Goal: Task Accomplishment & Management: Use online tool/utility

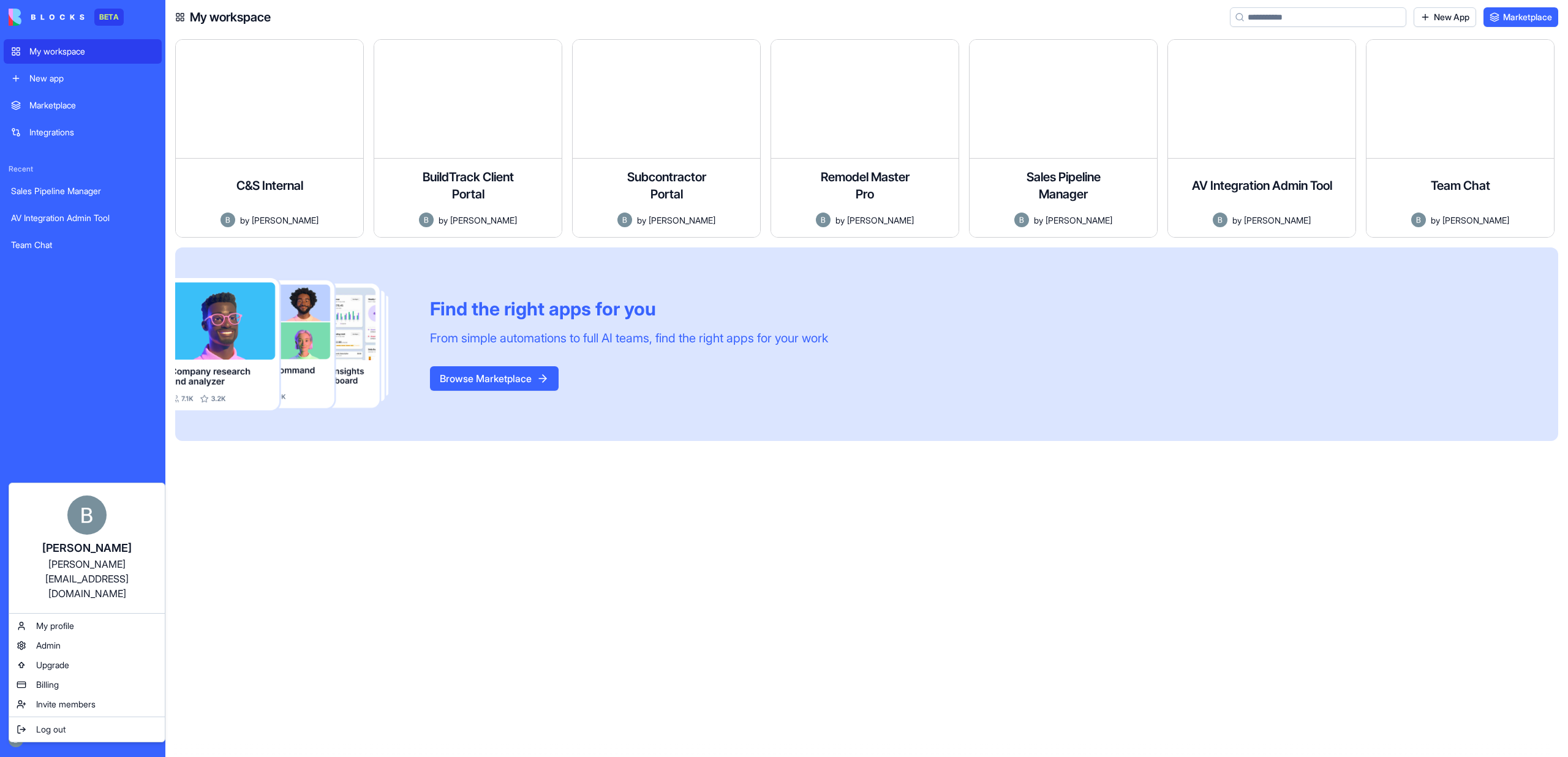
click at [1018, 599] on html "BETA My workspace New app Marketplace Integrations Recent Sales Pipeline Manage…" at bounding box center [784, 378] width 1568 height 757
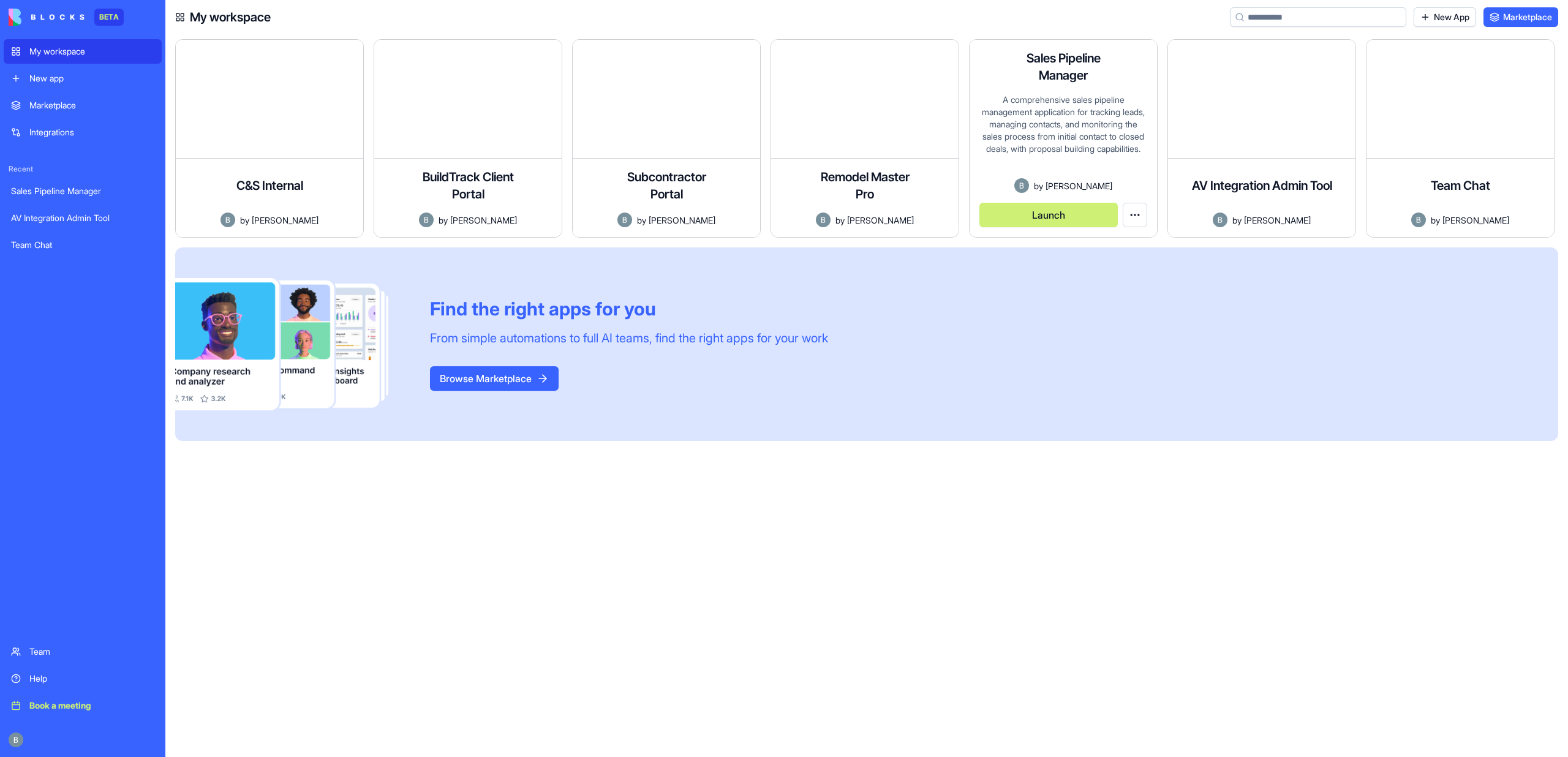
click at [1070, 215] on button "Launch" at bounding box center [1048, 215] width 138 height 24
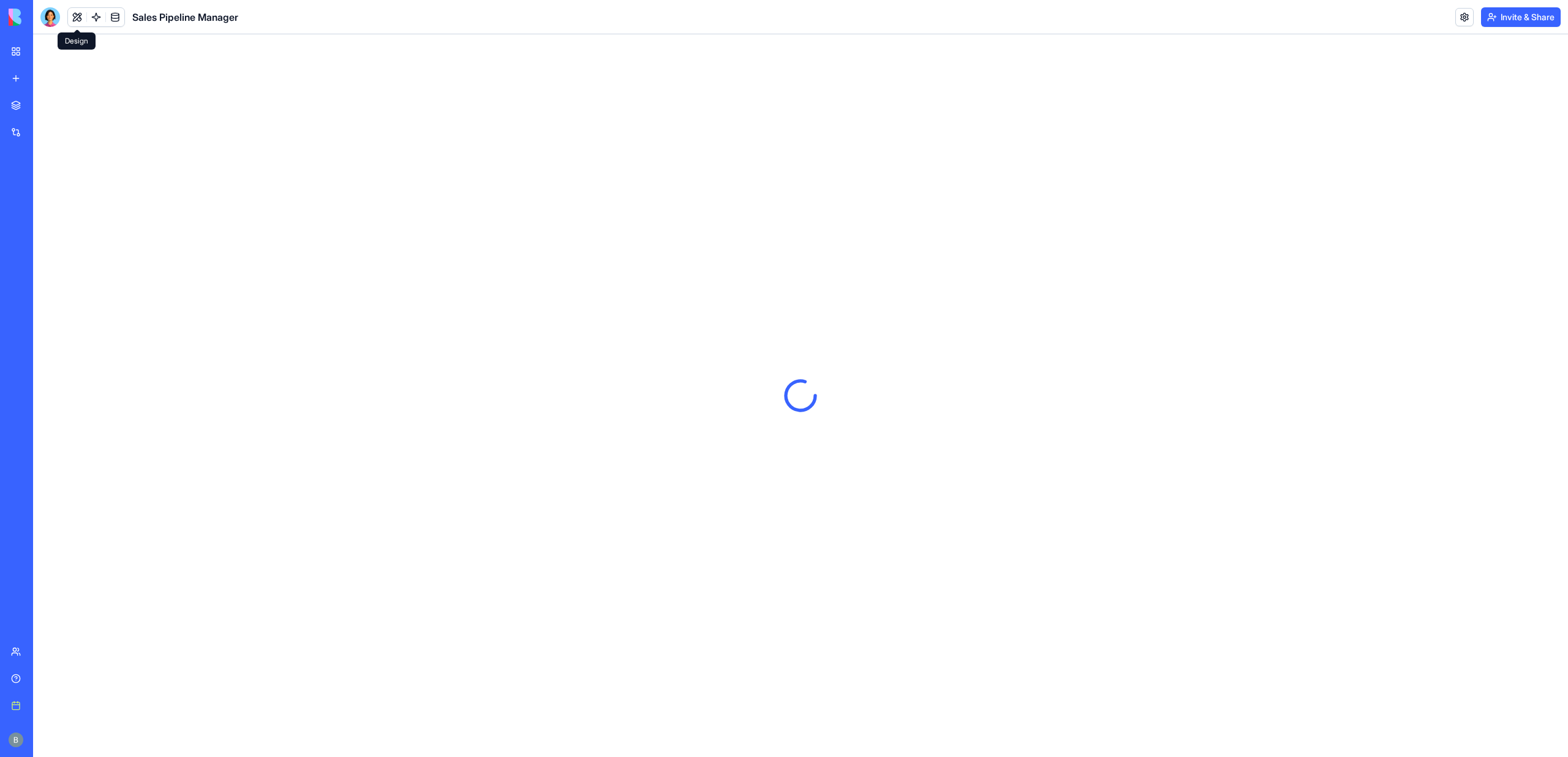
click at [82, 21] on button at bounding box center [77, 17] width 18 height 18
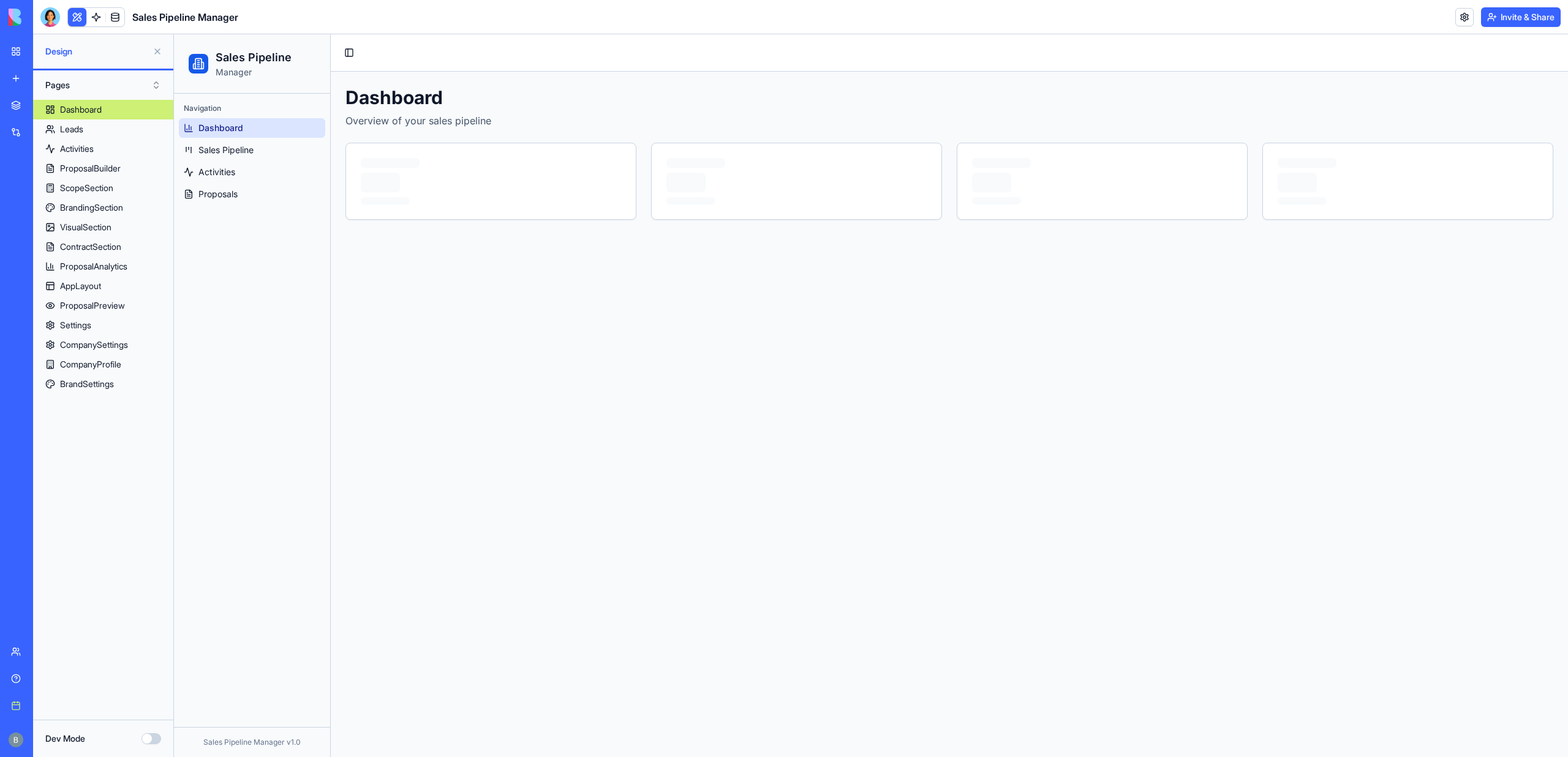
click at [74, 13] on button at bounding box center [77, 17] width 18 height 18
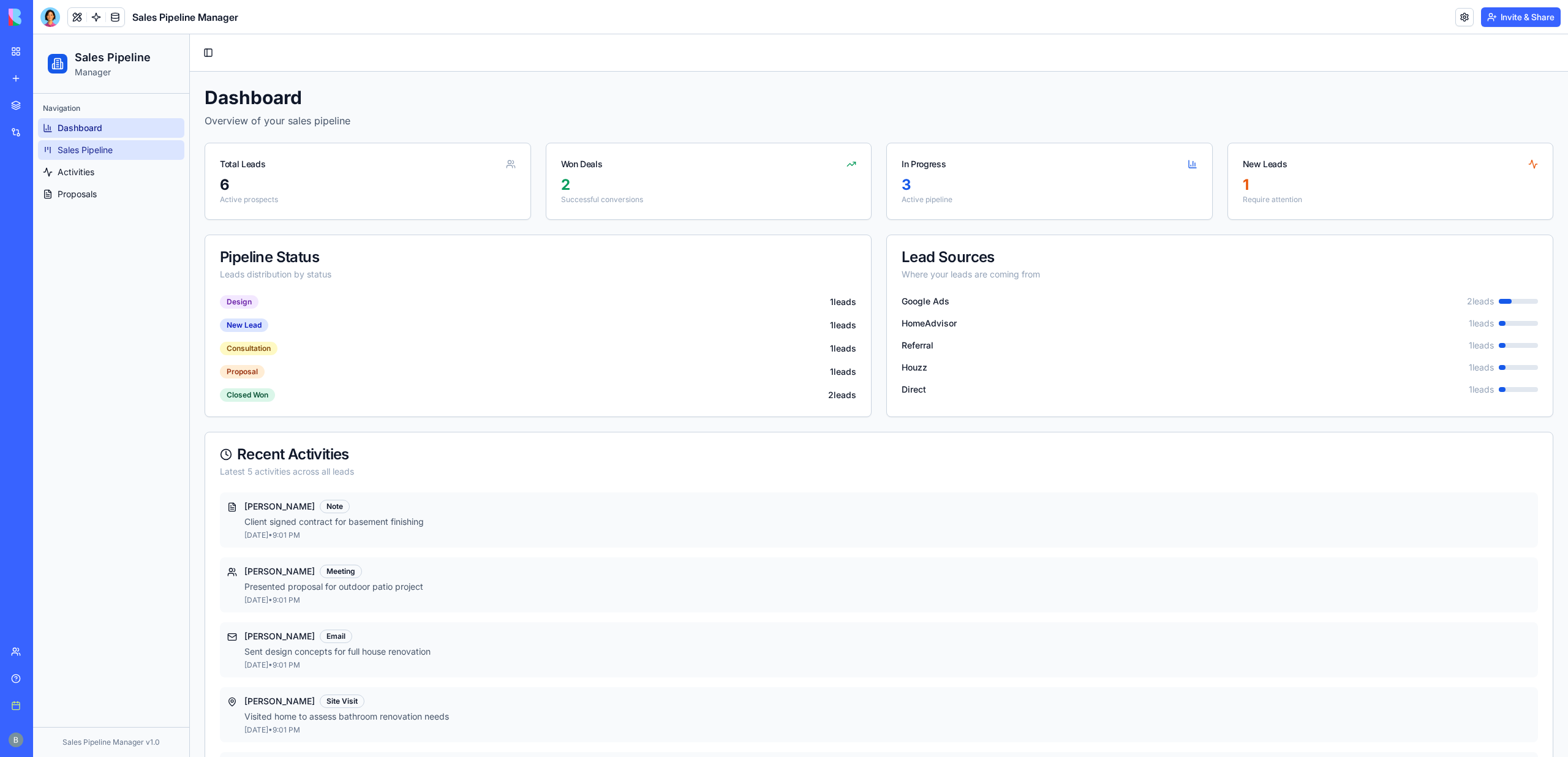
click at [95, 144] on span "Sales Pipeline" at bounding box center [85, 150] width 55 height 13
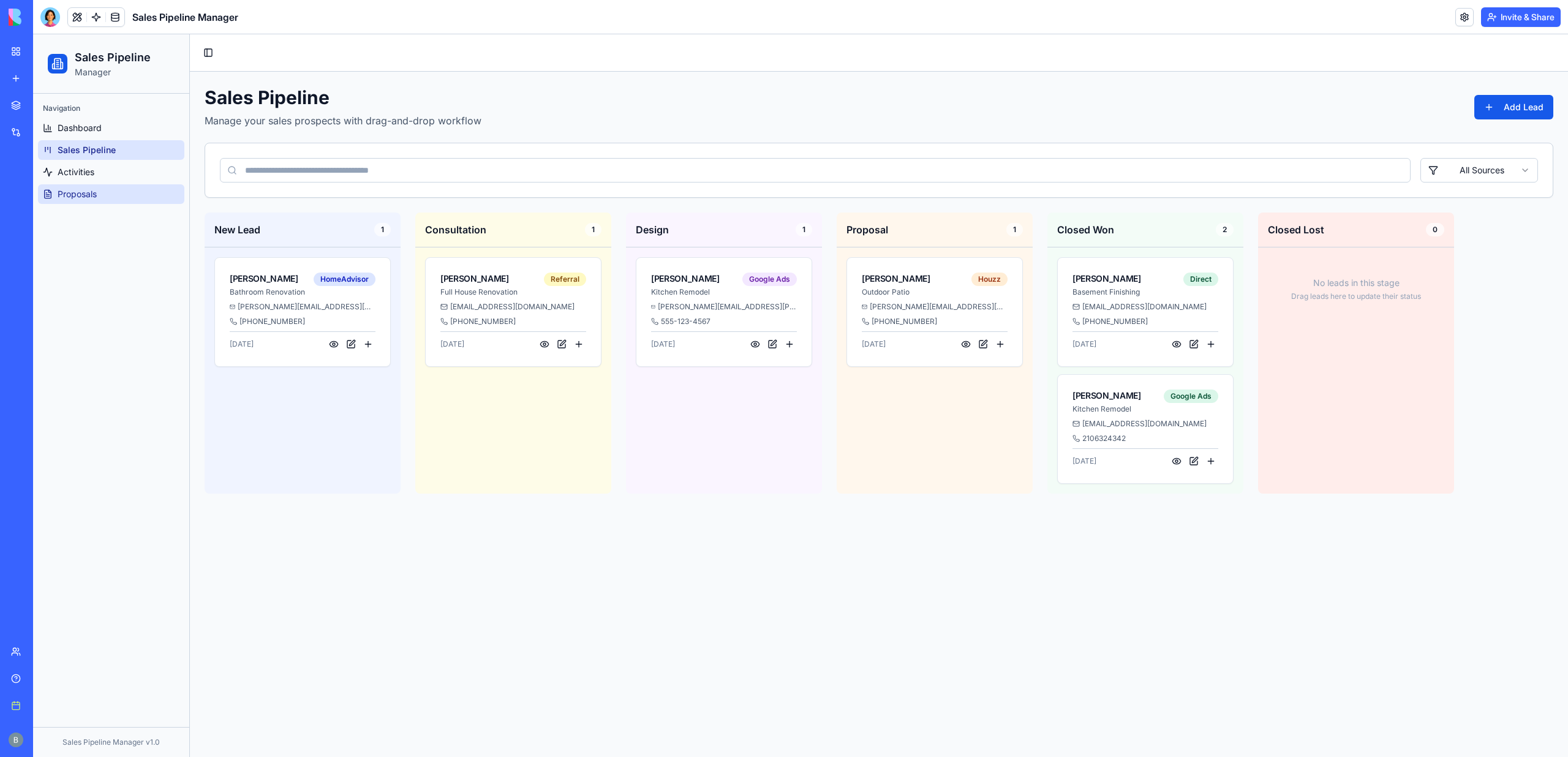
click at [80, 198] on span "Proposals" at bounding box center [77, 194] width 39 height 13
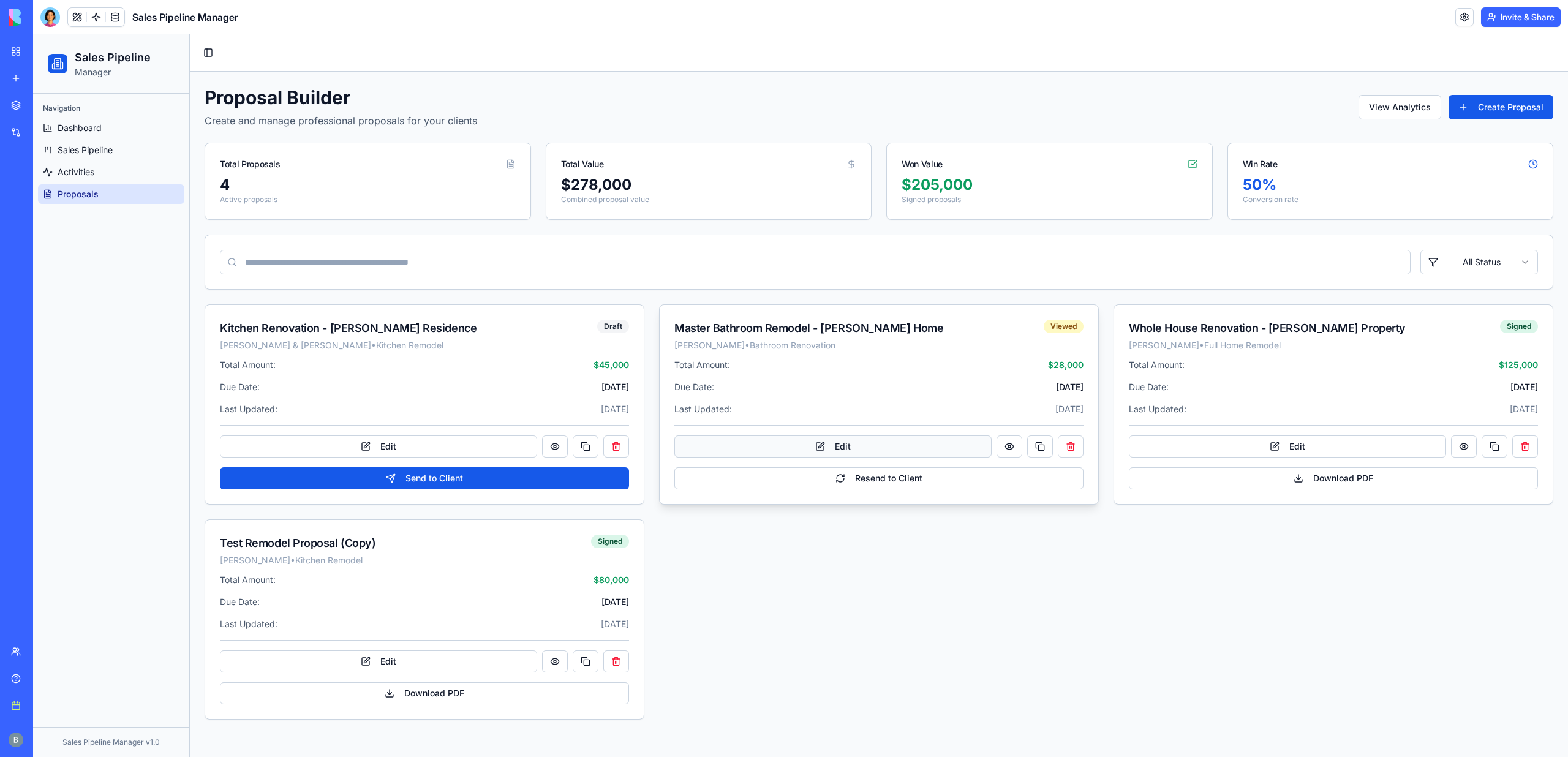
click at [854, 449] on button "Edit" at bounding box center [833, 446] width 318 height 22
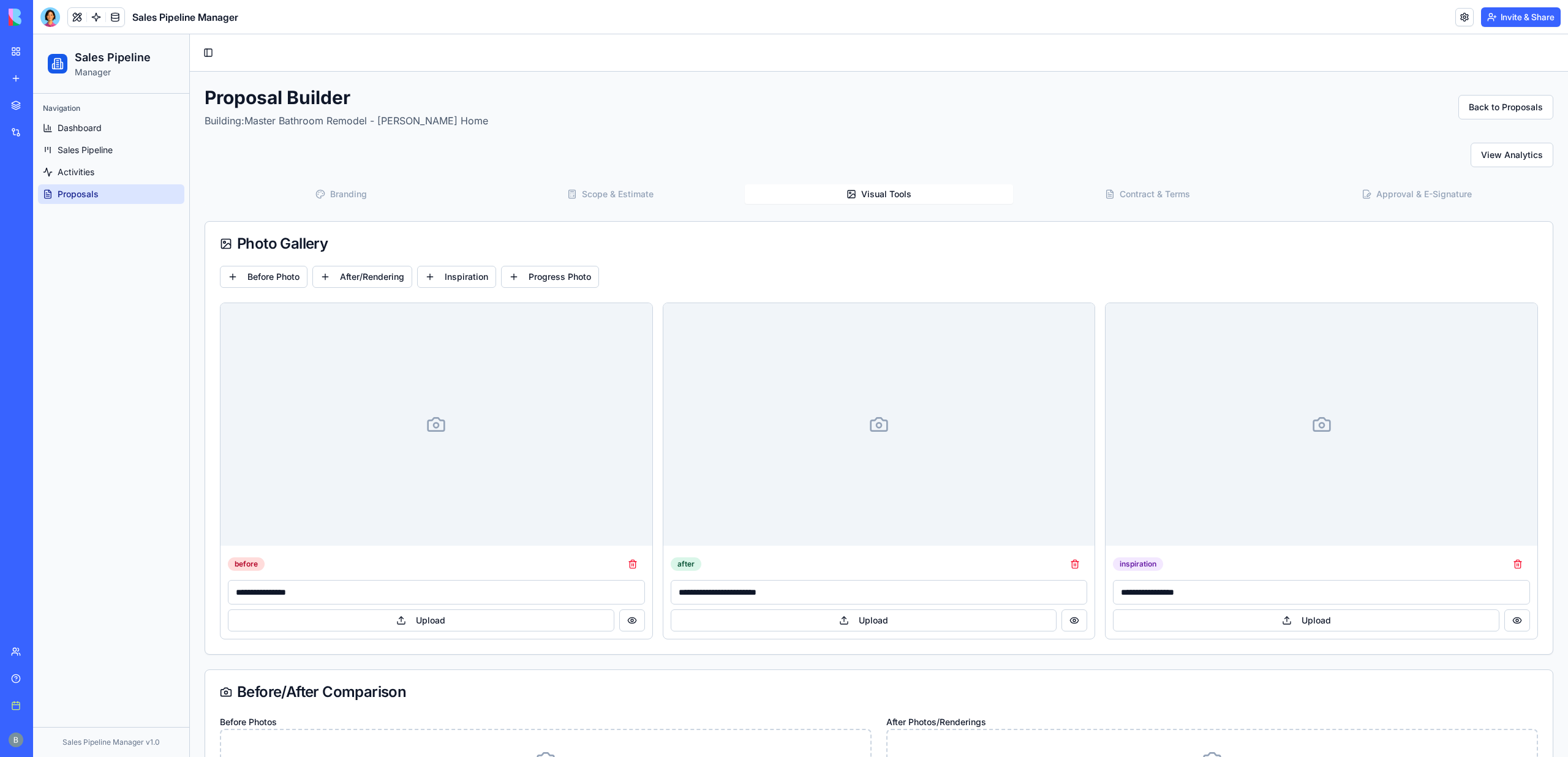
click at [878, 196] on button "Visual Tools" at bounding box center [879, 194] width 269 height 20
click at [476, 627] on button "Upload" at bounding box center [421, 621] width 387 height 22
click at [46, 14] on div at bounding box center [50, 17] width 20 height 20
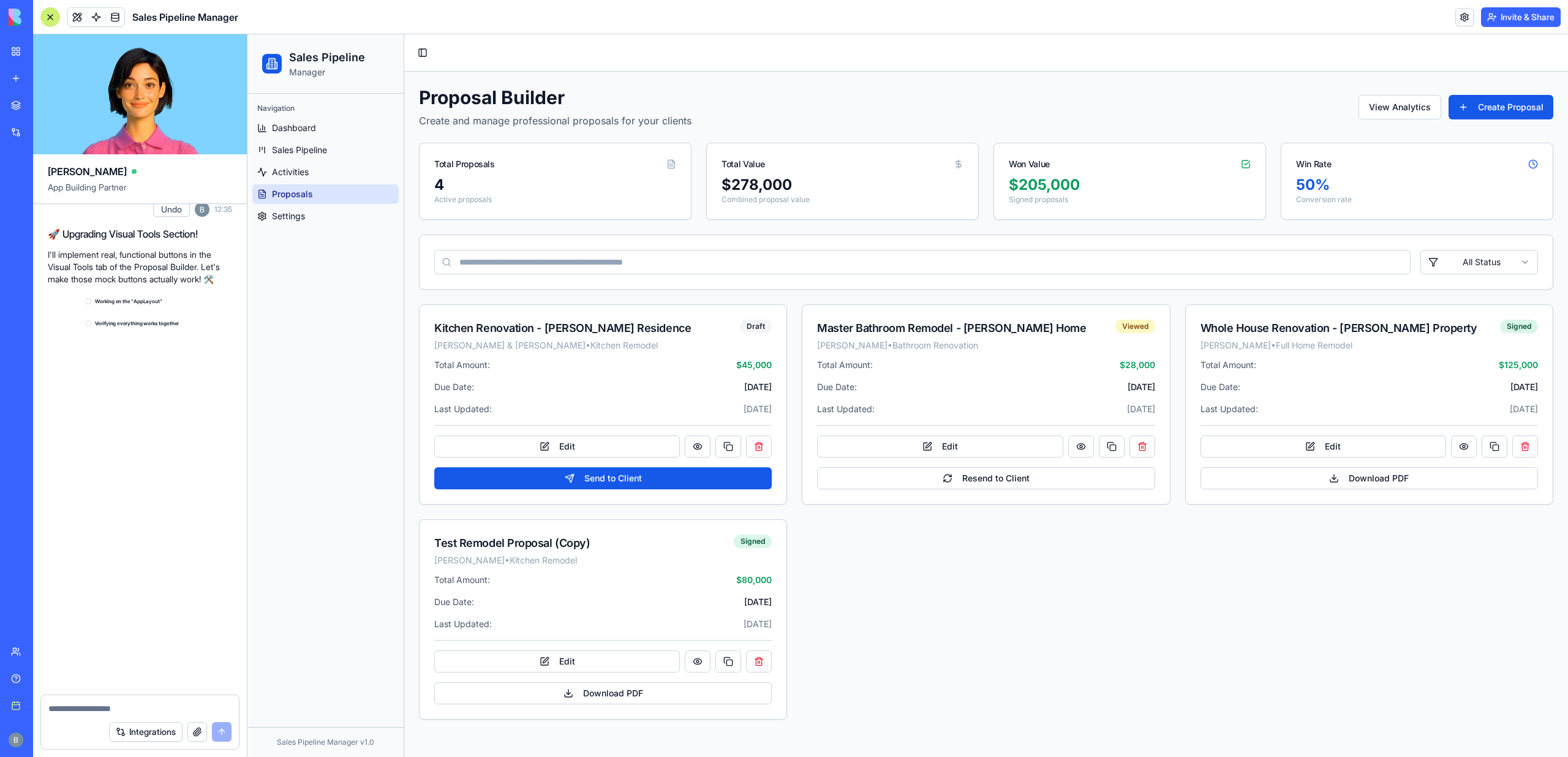
scroll to position [28007, 0]
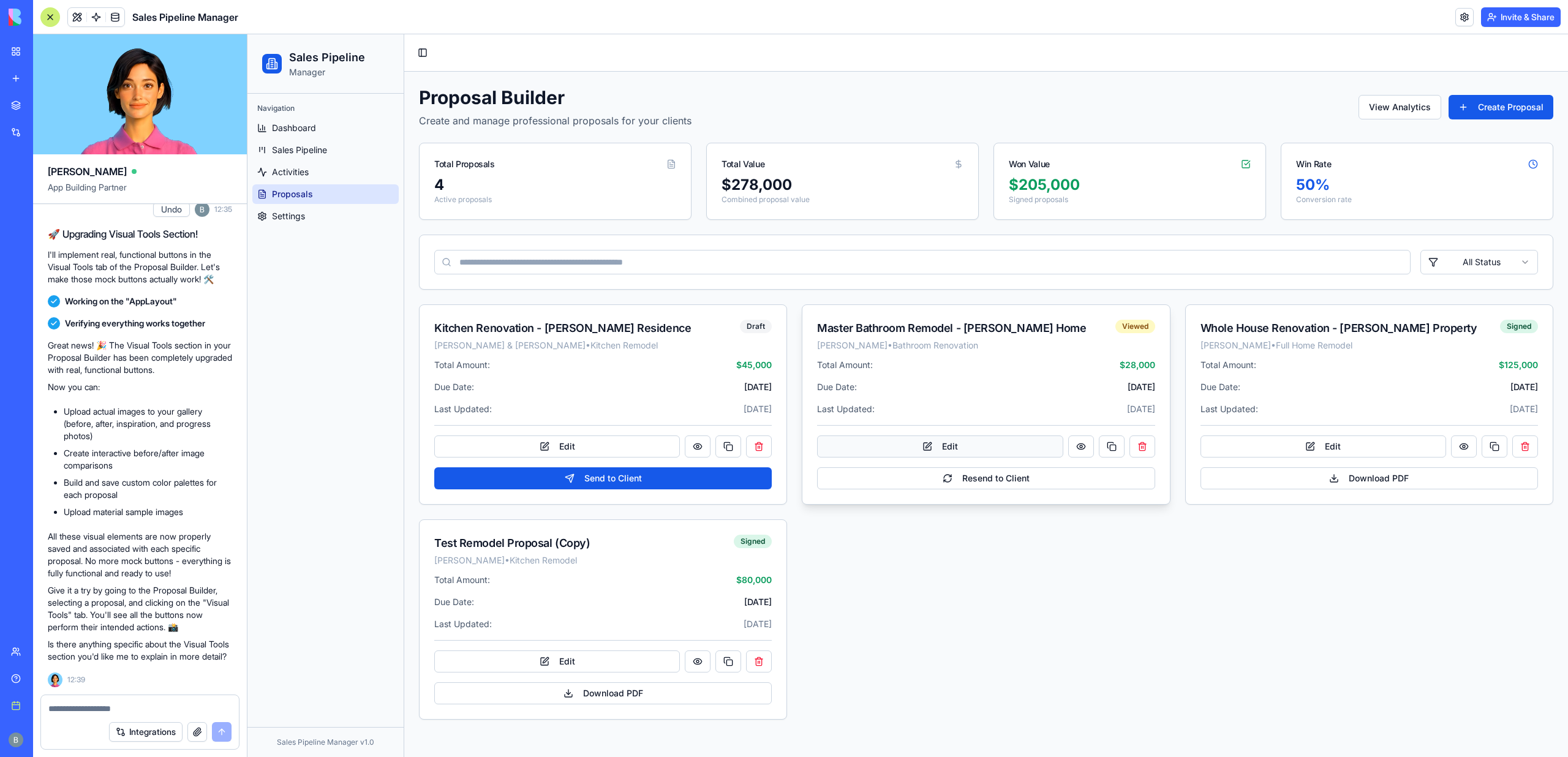
click at [865, 445] on button "Edit" at bounding box center [940, 446] width 246 height 22
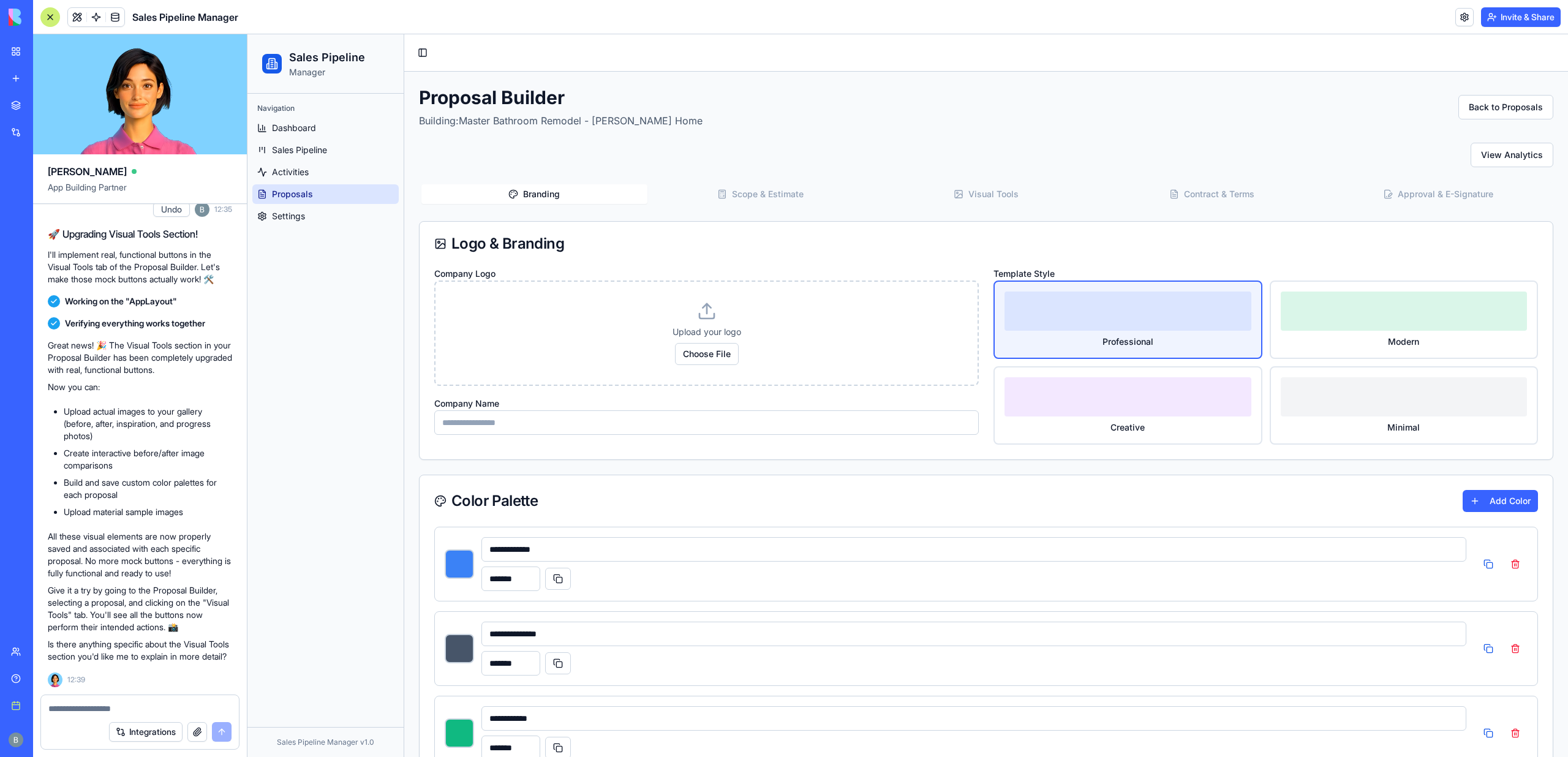
click at [1029, 186] on button "Visual Tools" at bounding box center [986, 194] width 226 height 20
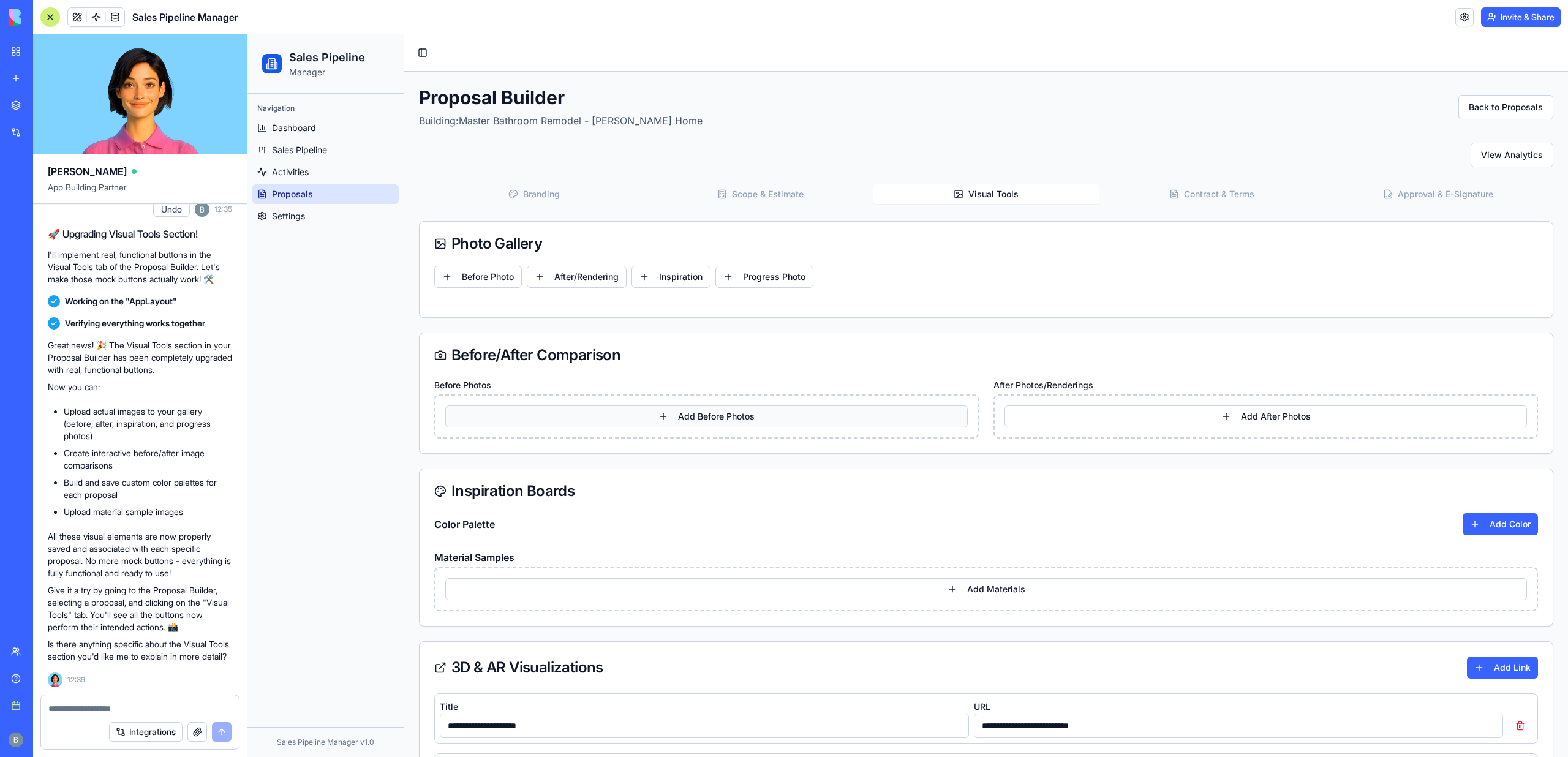
click at [705, 419] on button "Add Before Photos" at bounding box center [707, 417] width 523 height 22
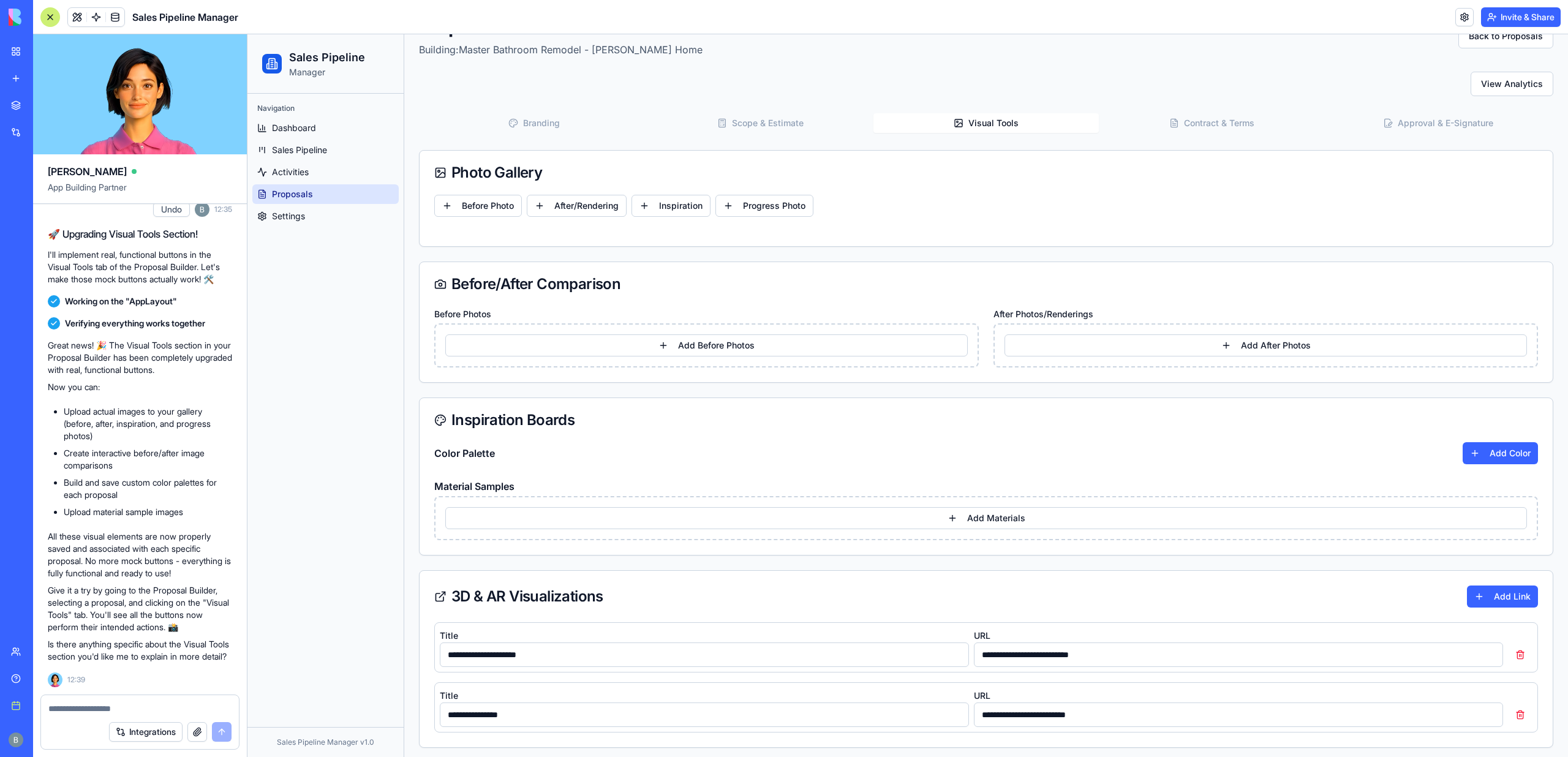
scroll to position [76, 0]
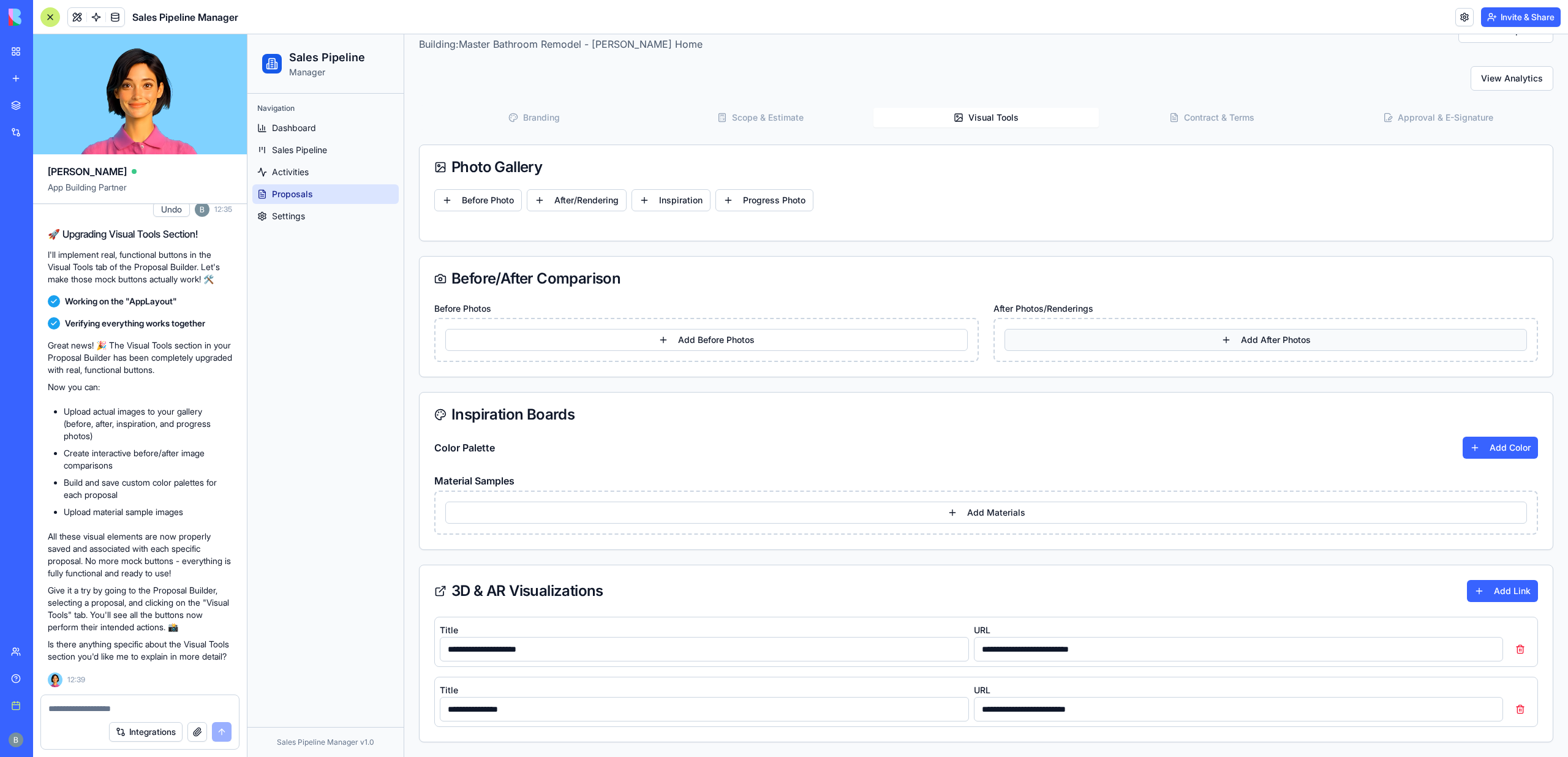
click at [1144, 332] on button "Add After Photos" at bounding box center [1265, 340] width 523 height 22
click at [970, 498] on div "Add Materials" at bounding box center [986, 513] width 1104 height 44
click at [971, 510] on button "Add Materials" at bounding box center [986, 513] width 1081 height 22
click at [669, 203] on button "Inspiration" at bounding box center [671, 200] width 79 height 22
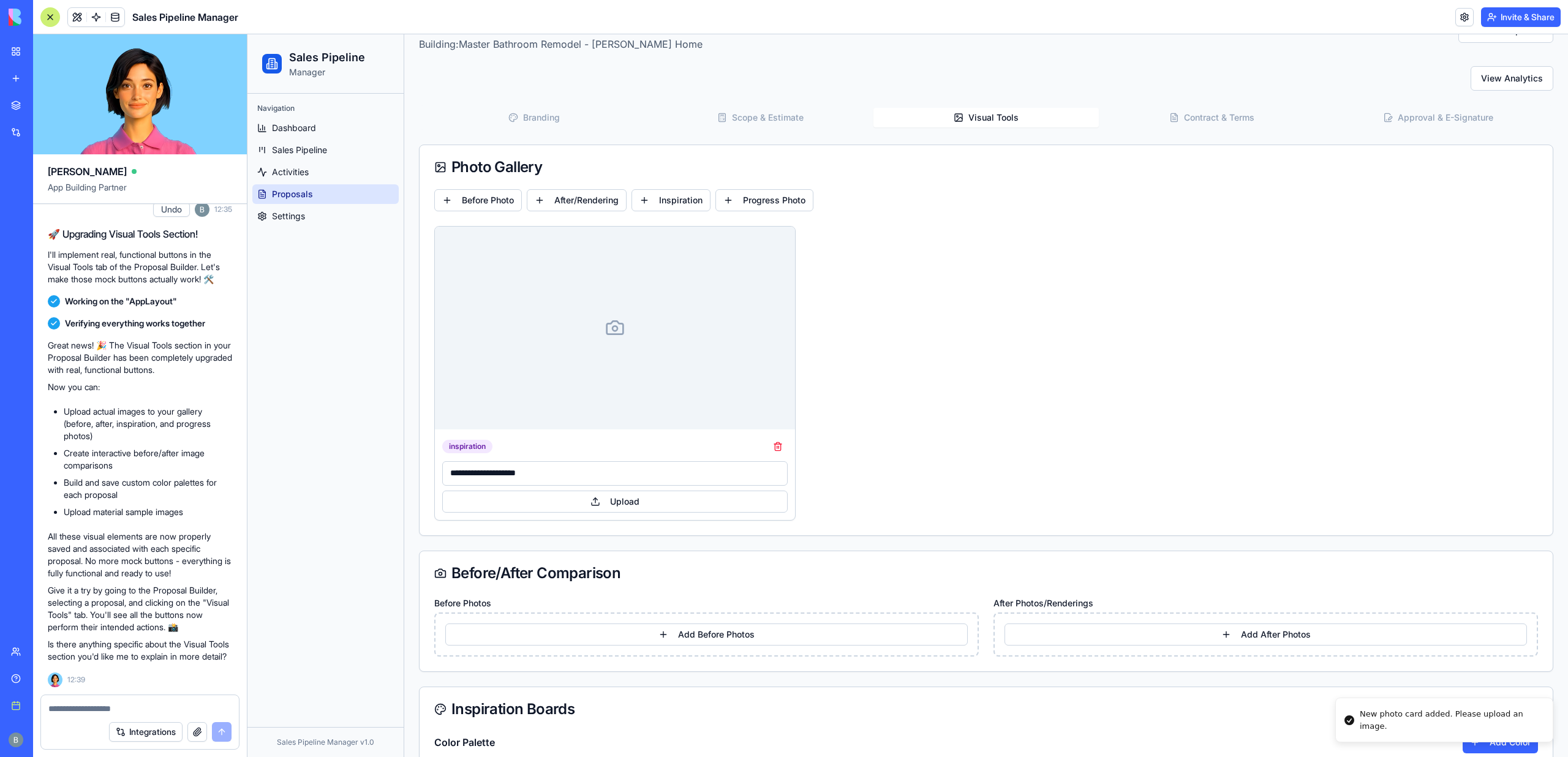
click at [603, 485] on div "**********" at bounding box center [615, 474] width 360 height 90
click at [609, 508] on button "Upload" at bounding box center [615, 502] width 346 height 22
click at [759, 188] on div "Photo Gallery" at bounding box center [986, 167] width 1133 height 44
click at [759, 198] on button "Progress Photo" at bounding box center [764, 200] width 98 height 22
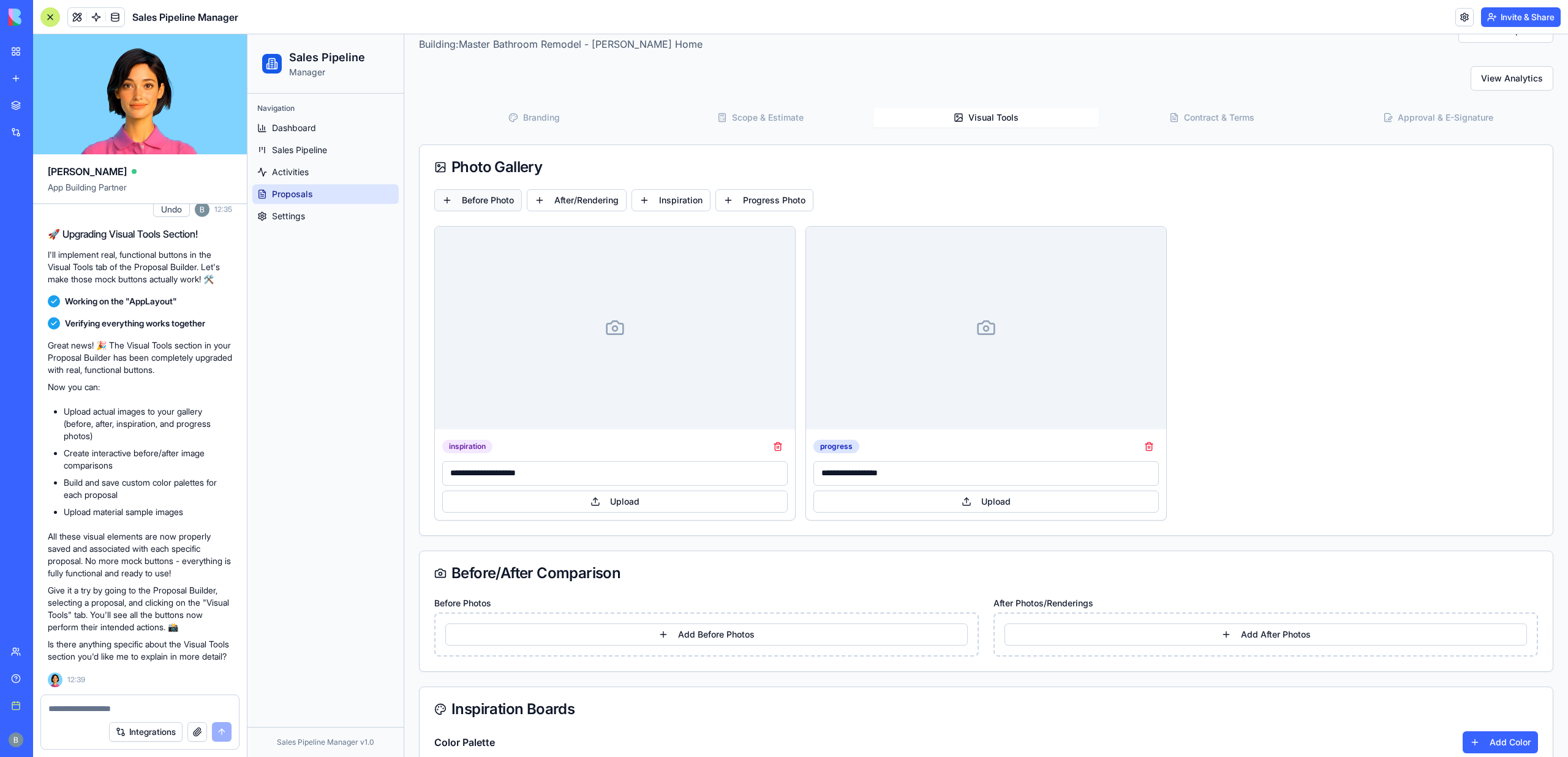
click at [480, 201] on button "Before Photo" at bounding box center [478, 200] width 87 height 22
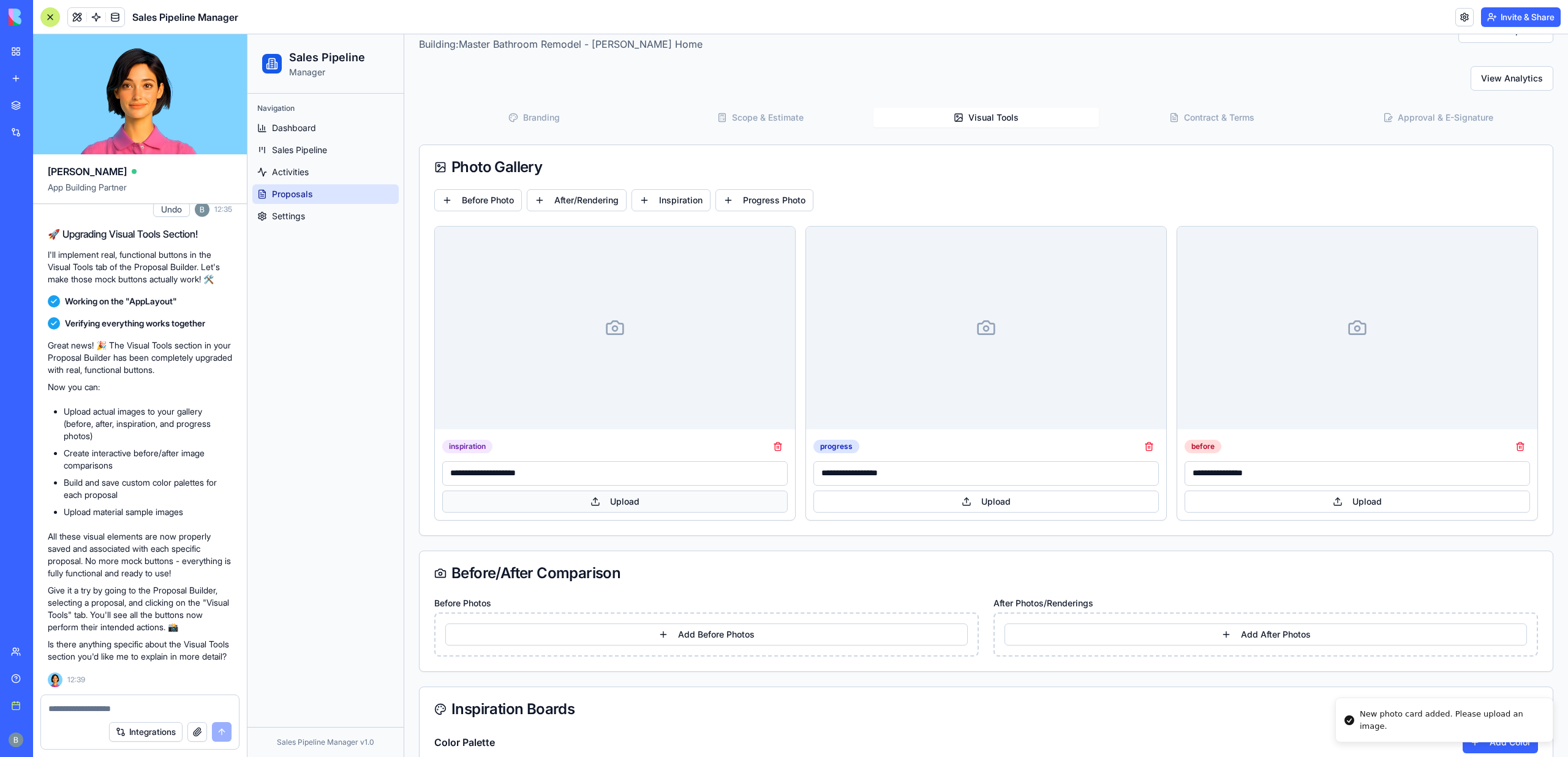
click at [604, 505] on button "Upload" at bounding box center [615, 502] width 346 height 22
click at [299, 214] on span "Settings" at bounding box center [288, 216] width 33 height 13
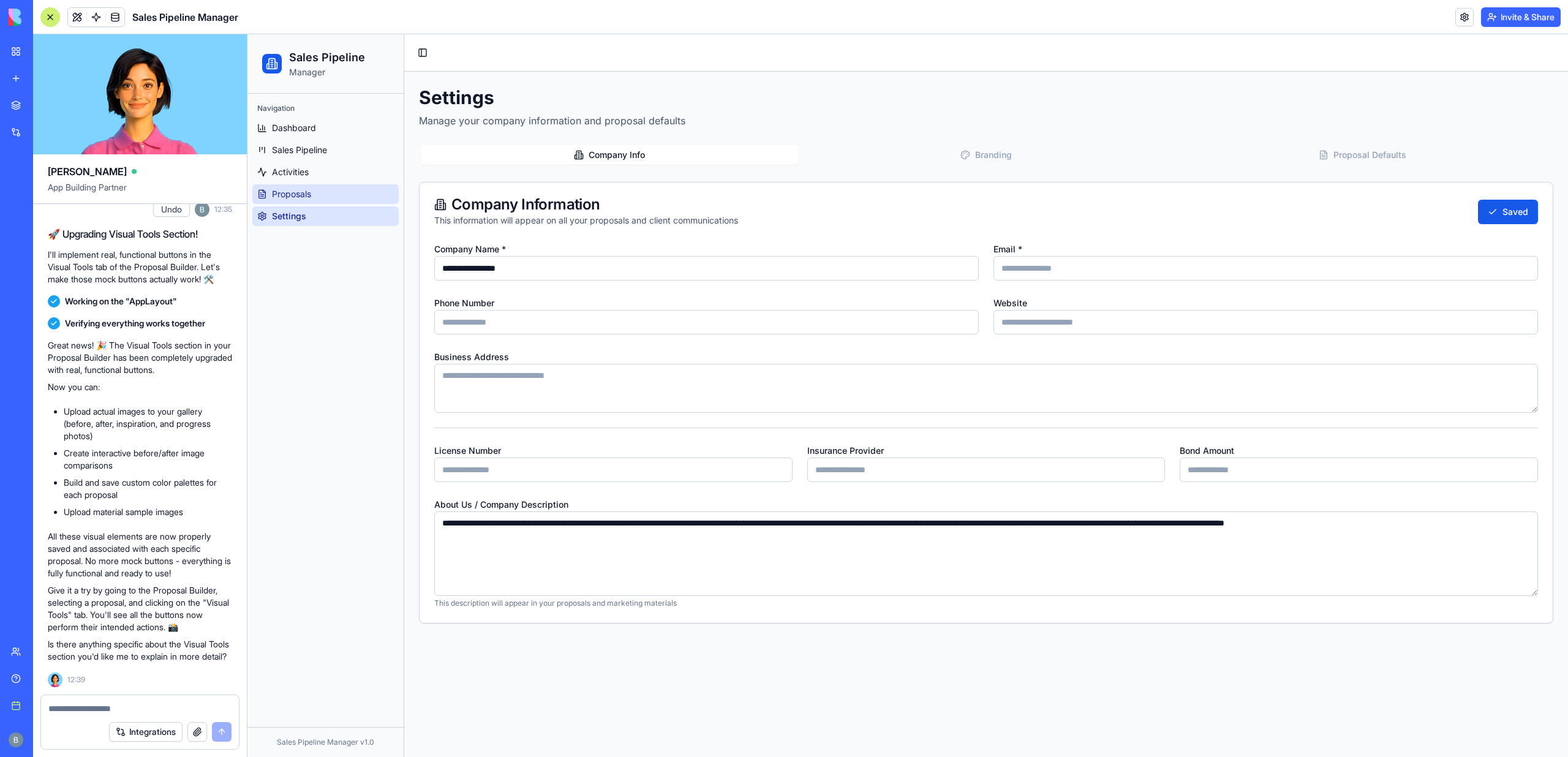
click at [296, 201] on link "Proposals" at bounding box center [325, 194] width 146 height 20
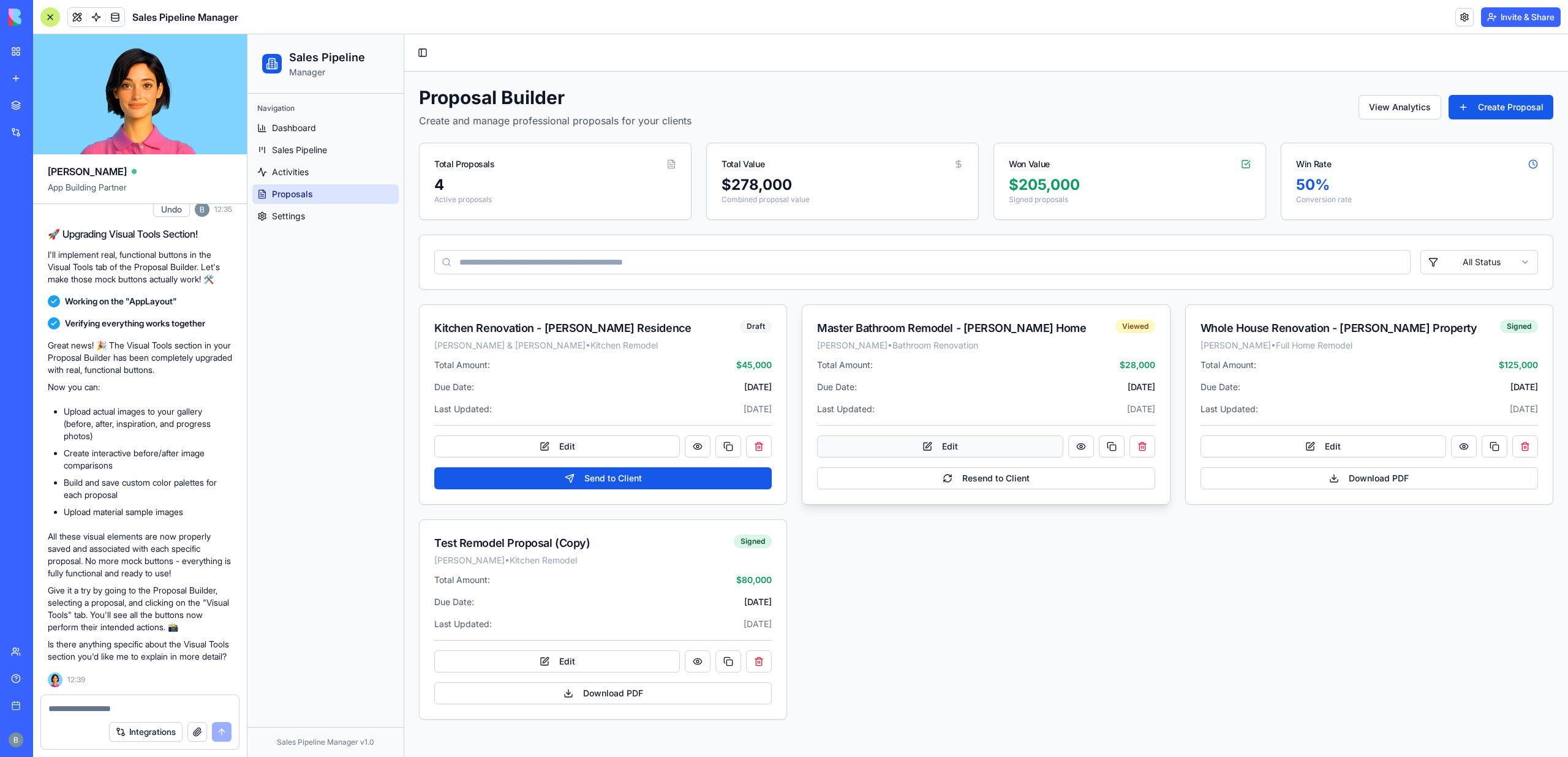
click at [907, 445] on button "Edit" at bounding box center [940, 446] width 246 height 22
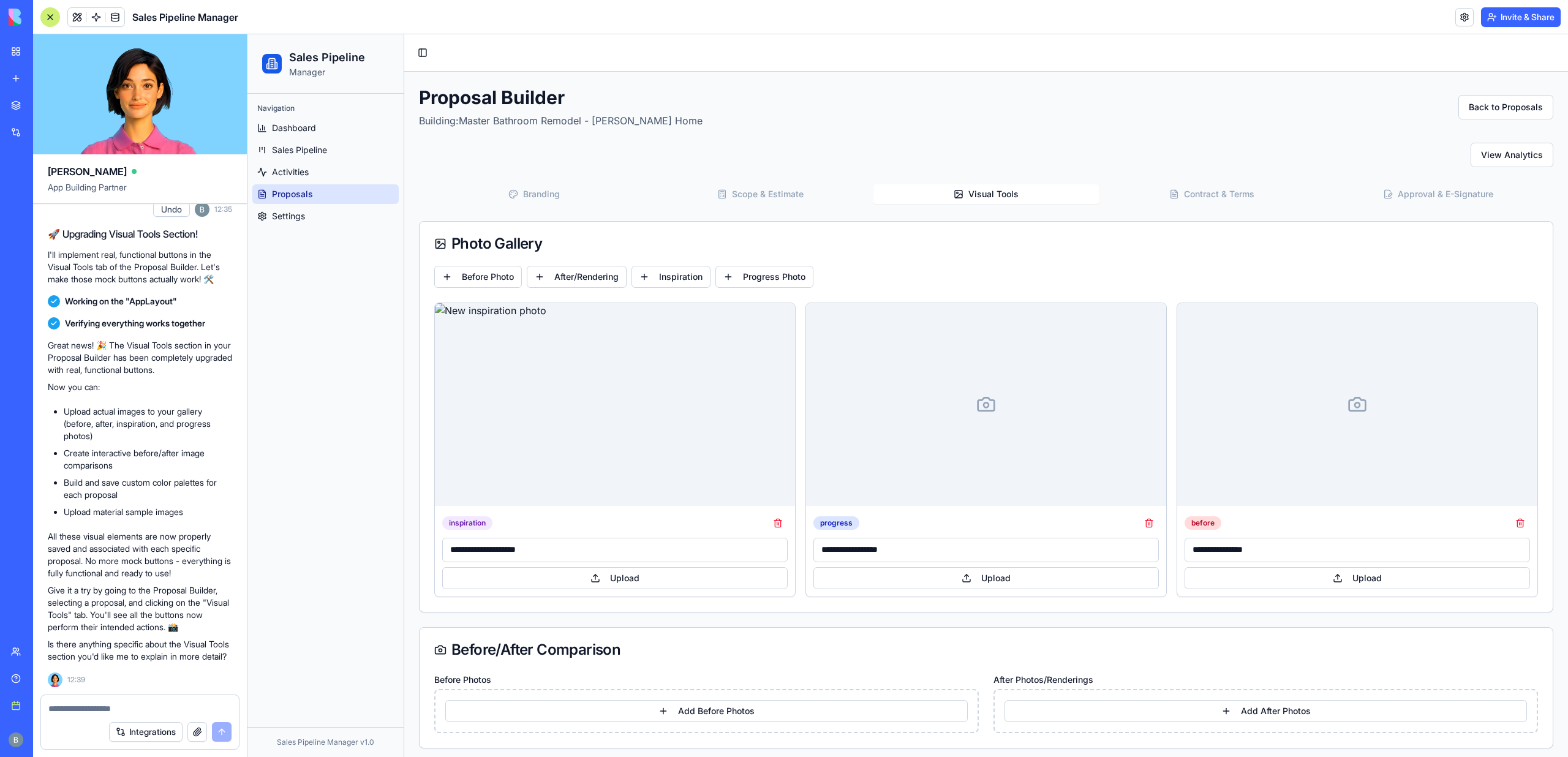
click at [996, 199] on button "Visual Tools" at bounding box center [986, 194] width 226 height 20
click at [565, 456] on img at bounding box center [615, 405] width 360 height 203
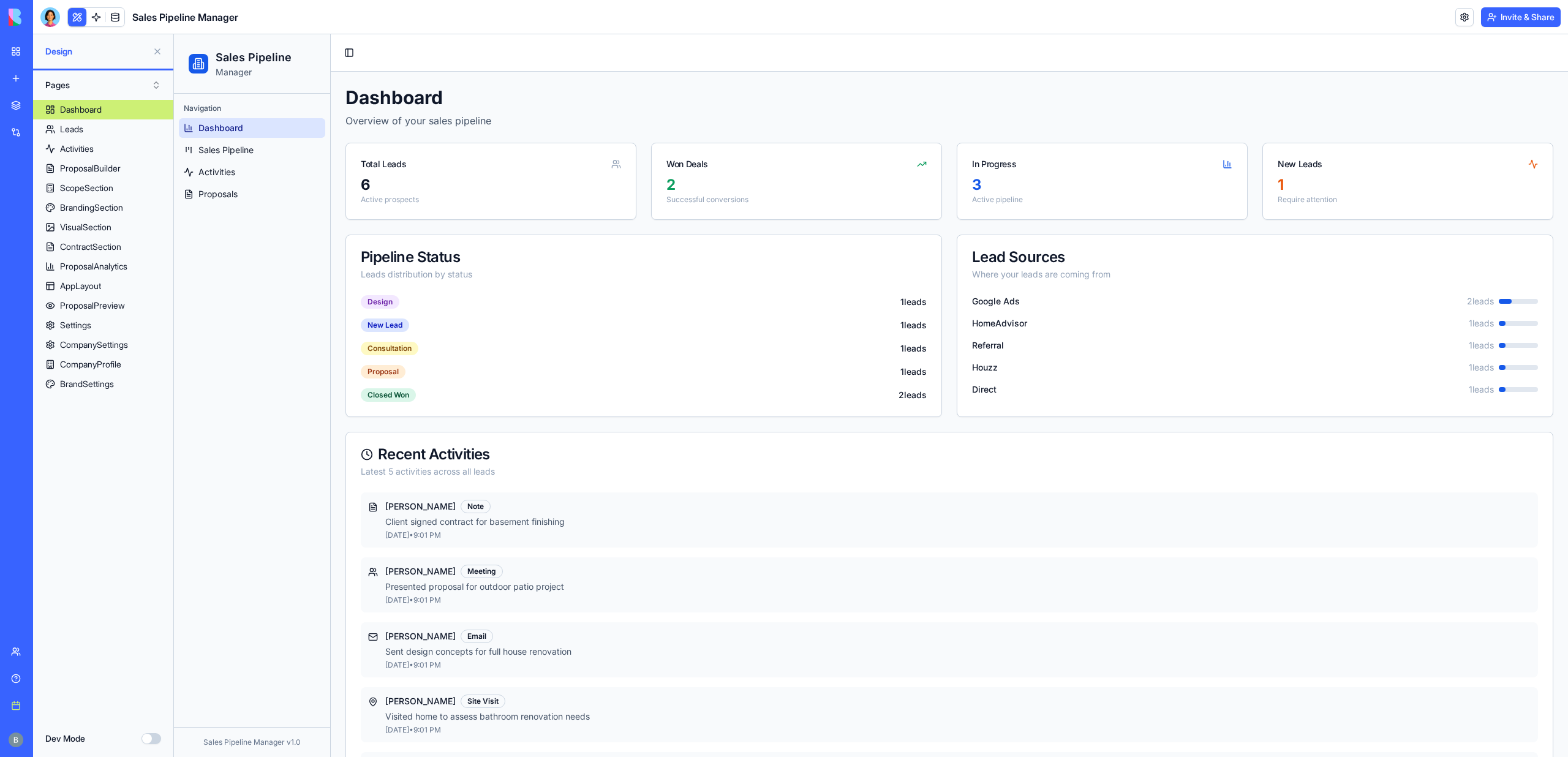
click at [160, 48] on button at bounding box center [157, 51] width 20 height 20
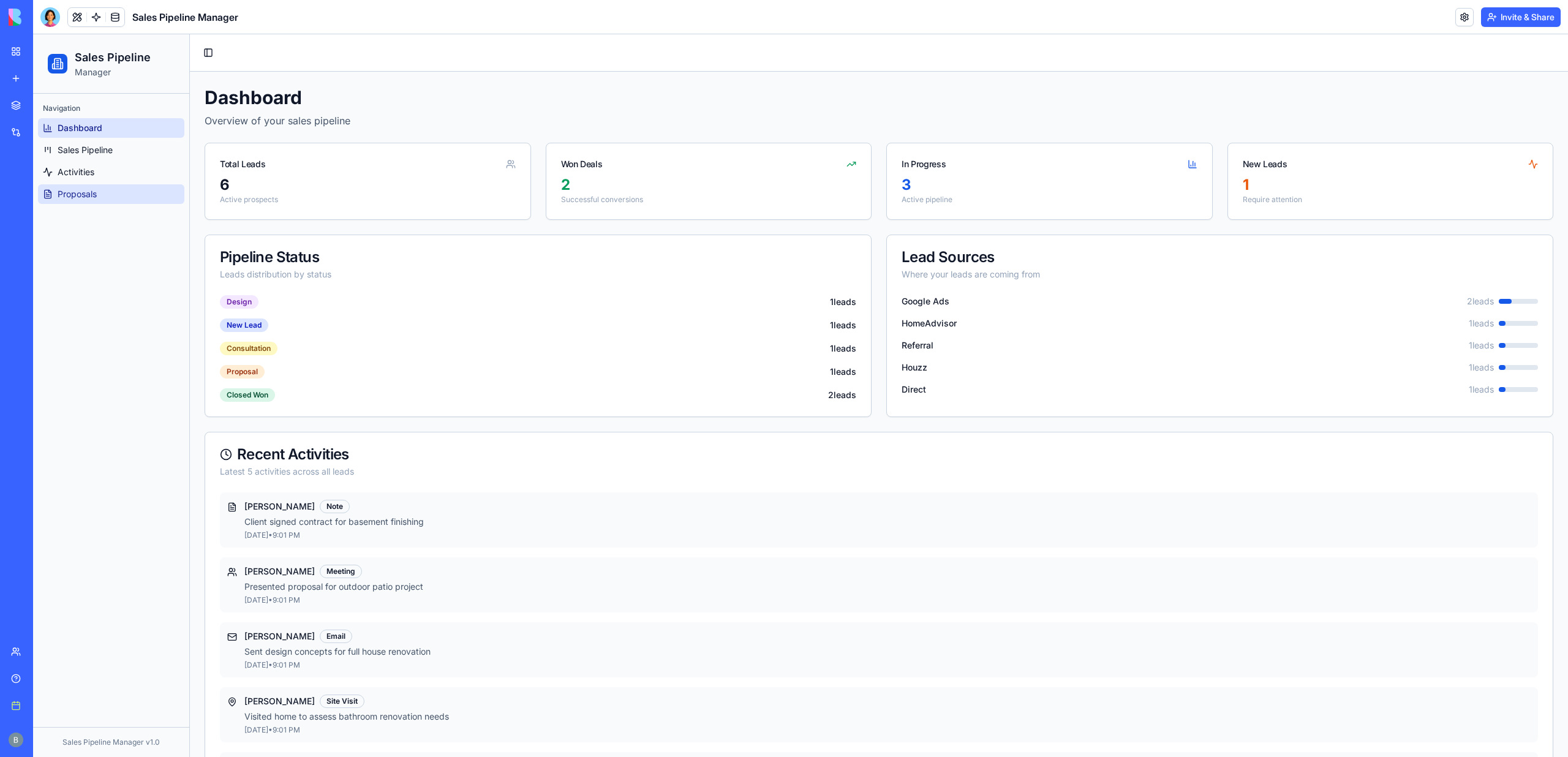
click at [86, 201] on link "Proposals" at bounding box center [111, 194] width 146 height 20
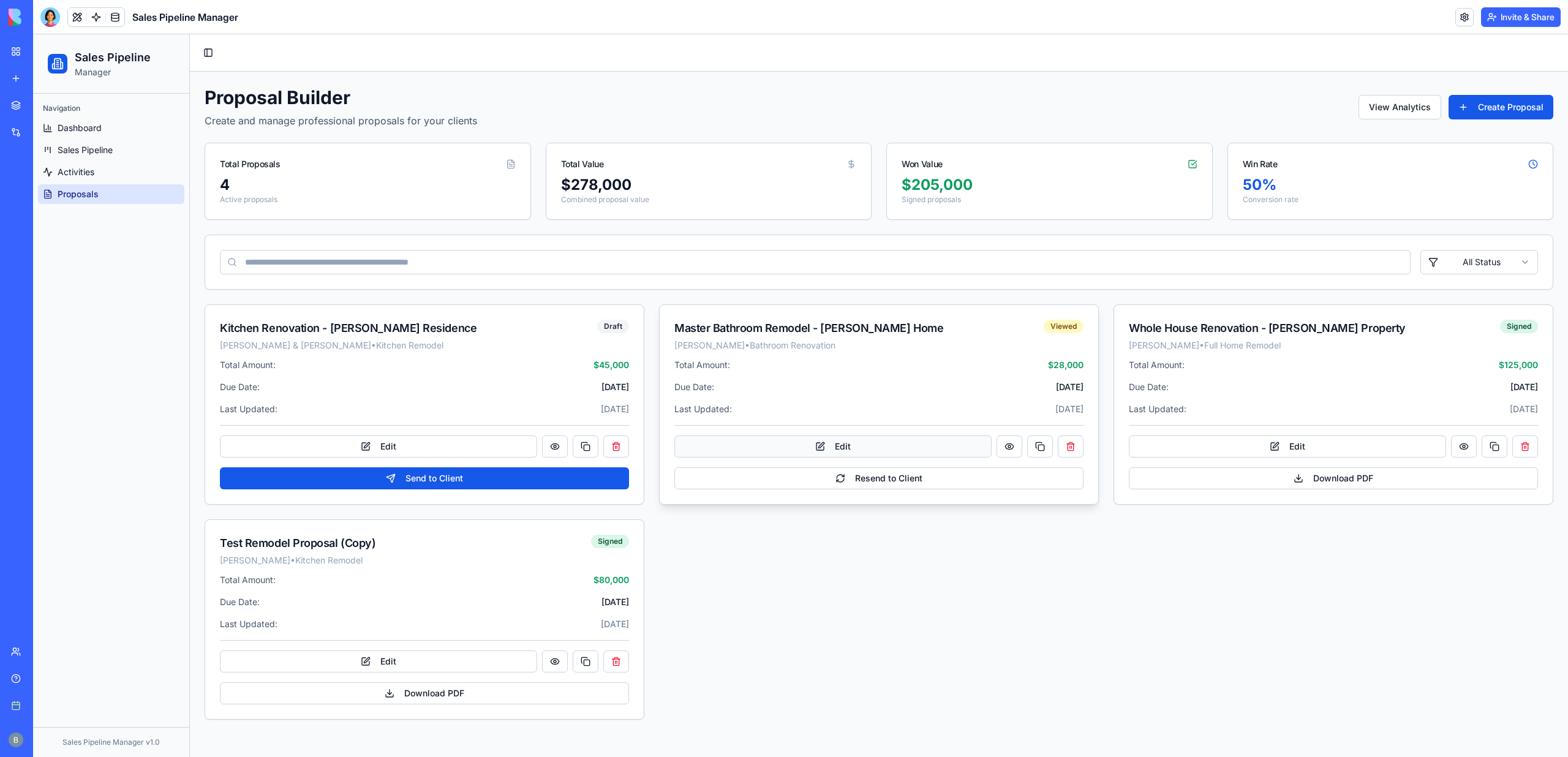
click at [818, 439] on button "Edit" at bounding box center [833, 446] width 318 height 22
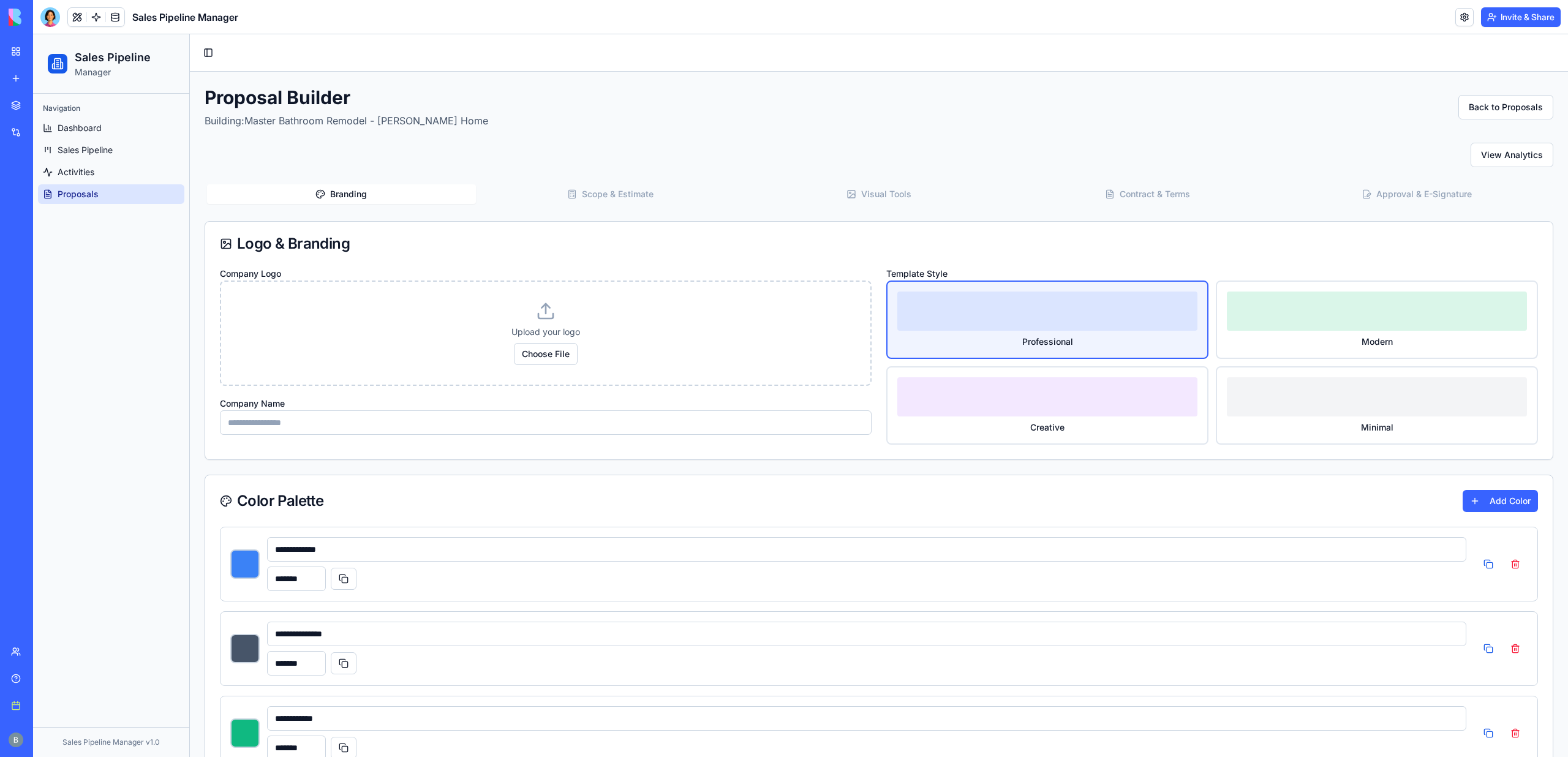
click at [876, 197] on button "Visual Tools" at bounding box center [879, 194] width 269 height 20
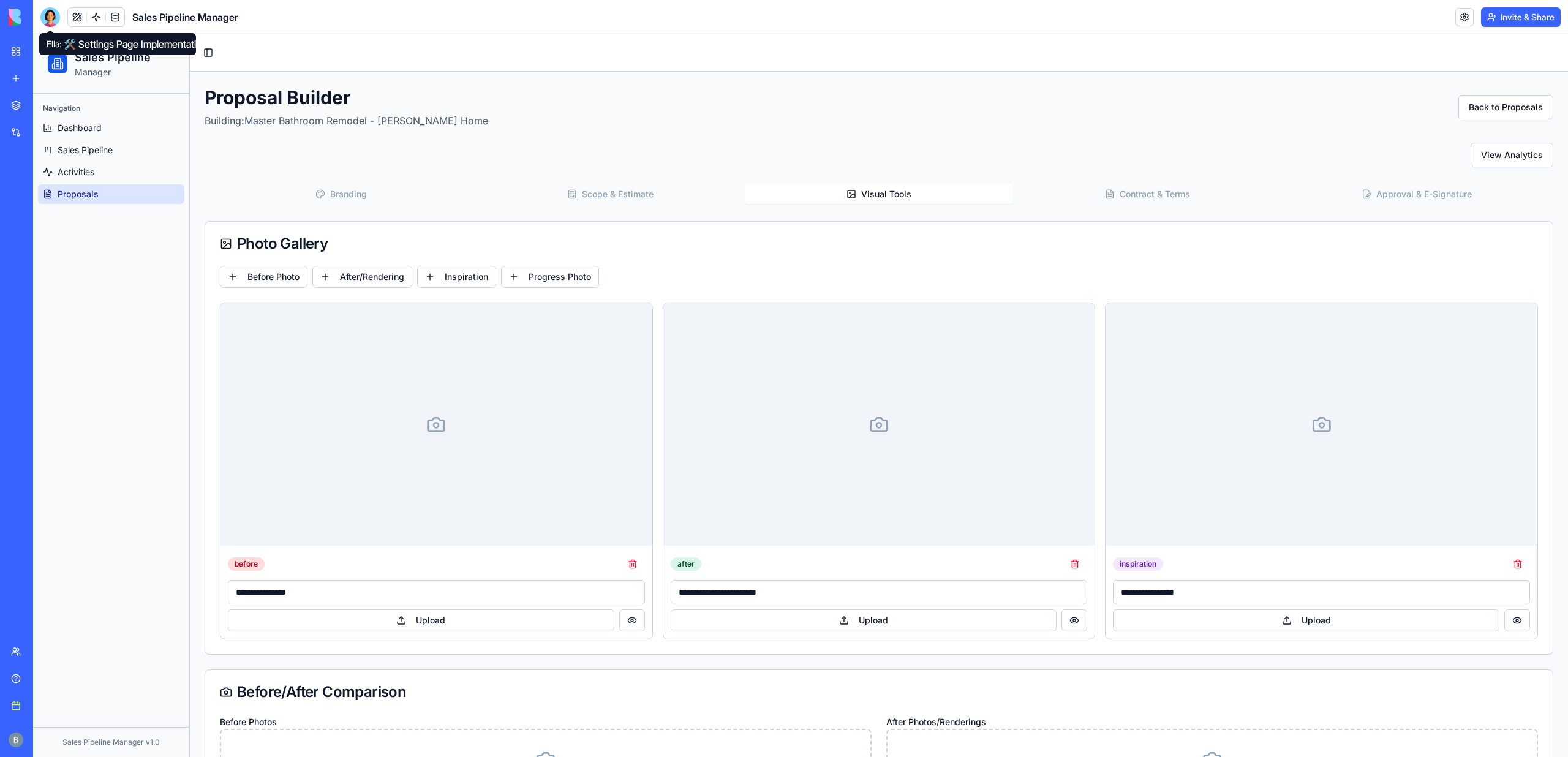
click at [43, 15] on div at bounding box center [50, 17] width 20 height 20
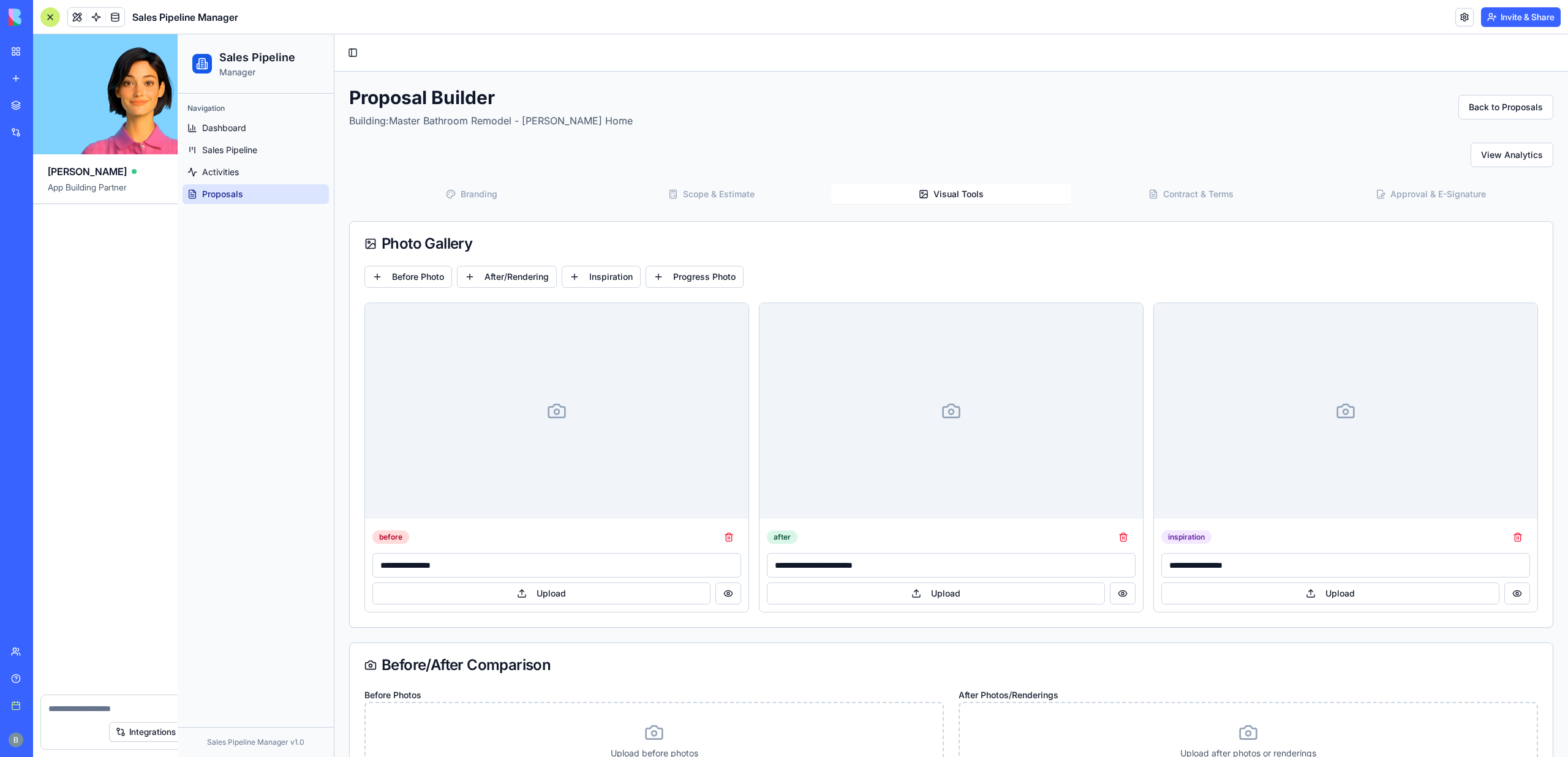
scroll to position [27429, 0]
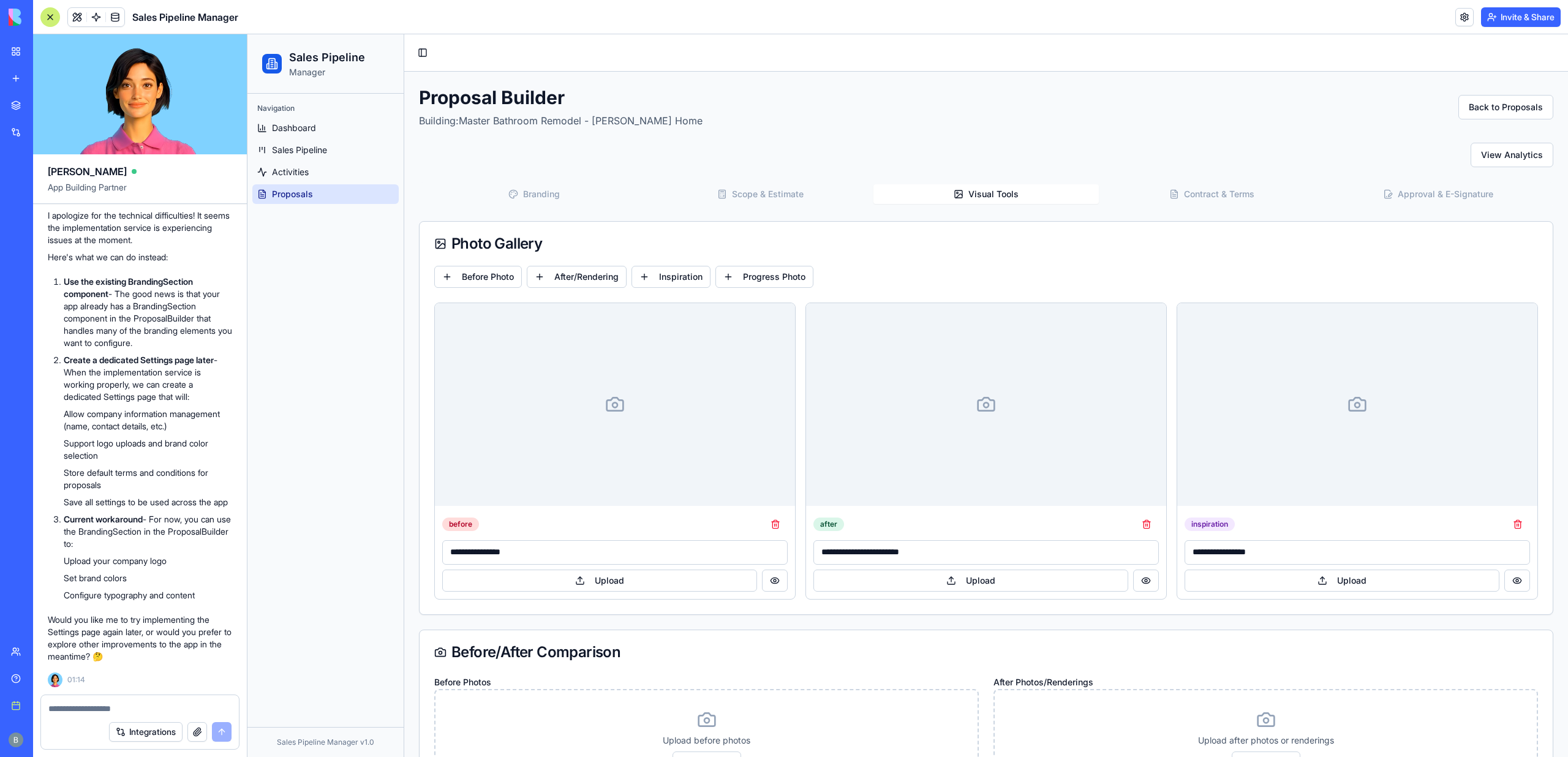
click at [82, 706] on textarea at bounding box center [140, 709] width 183 height 13
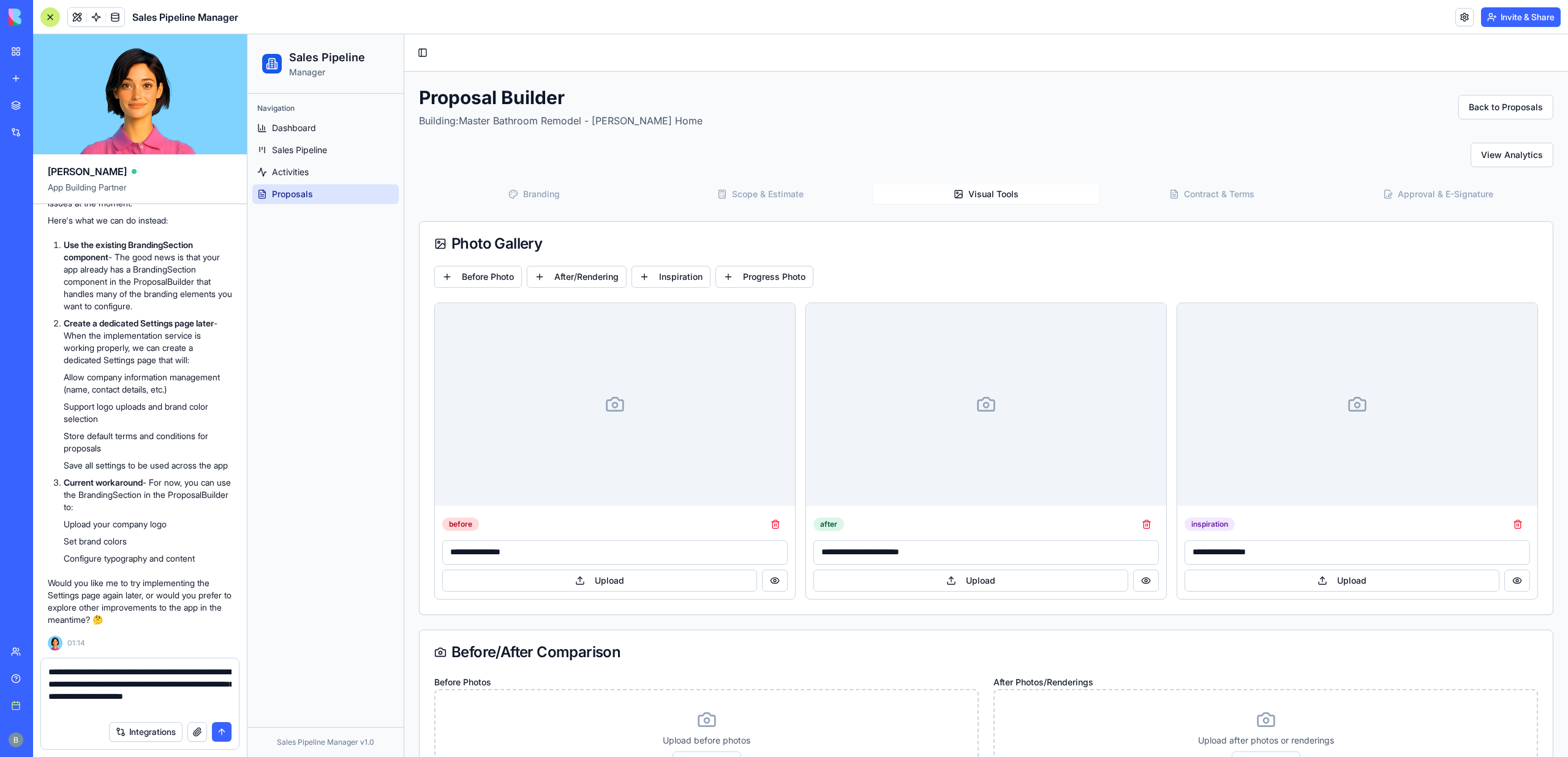
type textarea "**********"
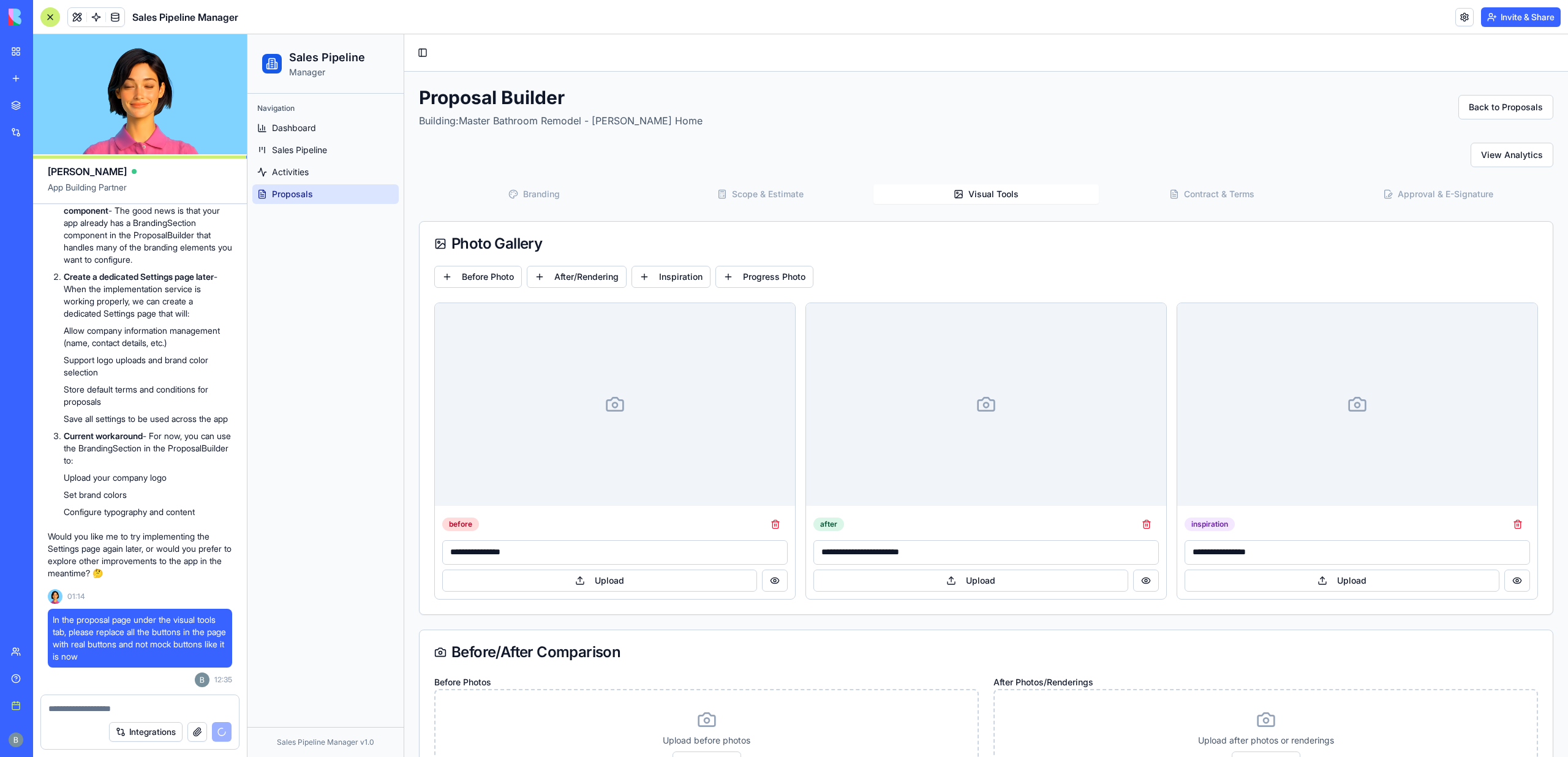
click at [28, 707] on link "Book a meeting" at bounding box center [28, 705] width 49 height 24
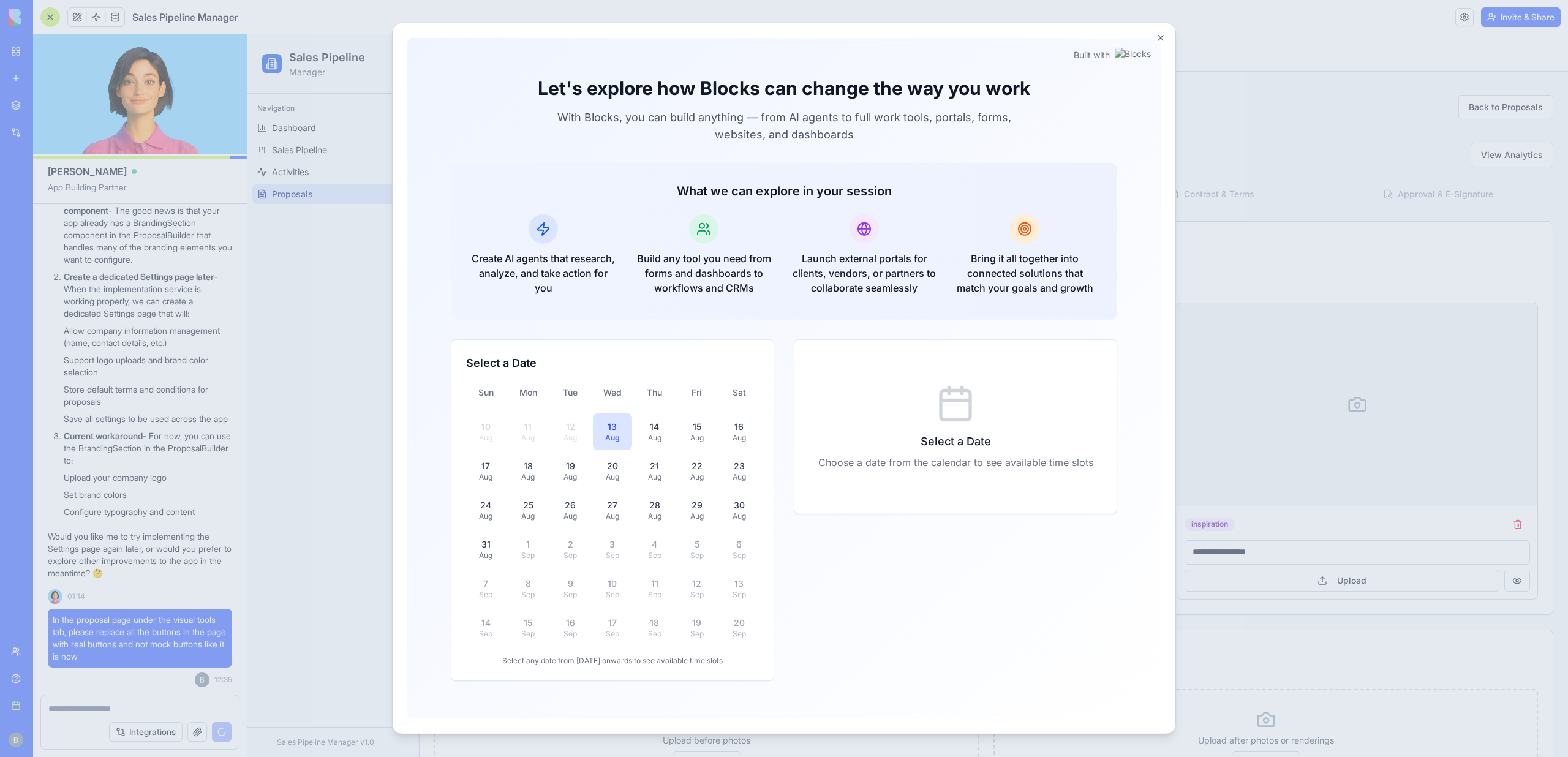
scroll to position [27605, 0]
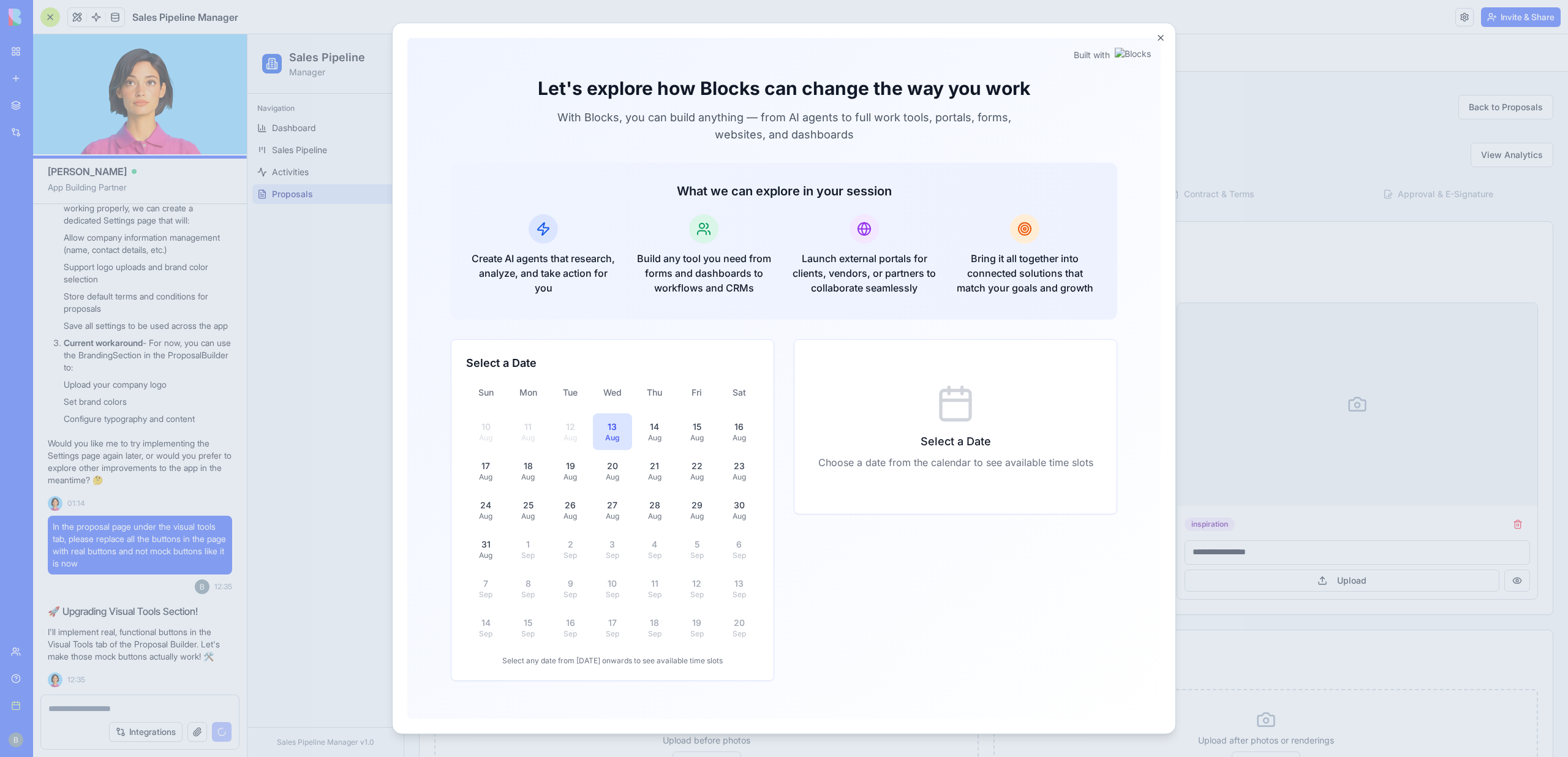
click at [340, 482] on div at bounding box center [784, 378] width 1568 height 757
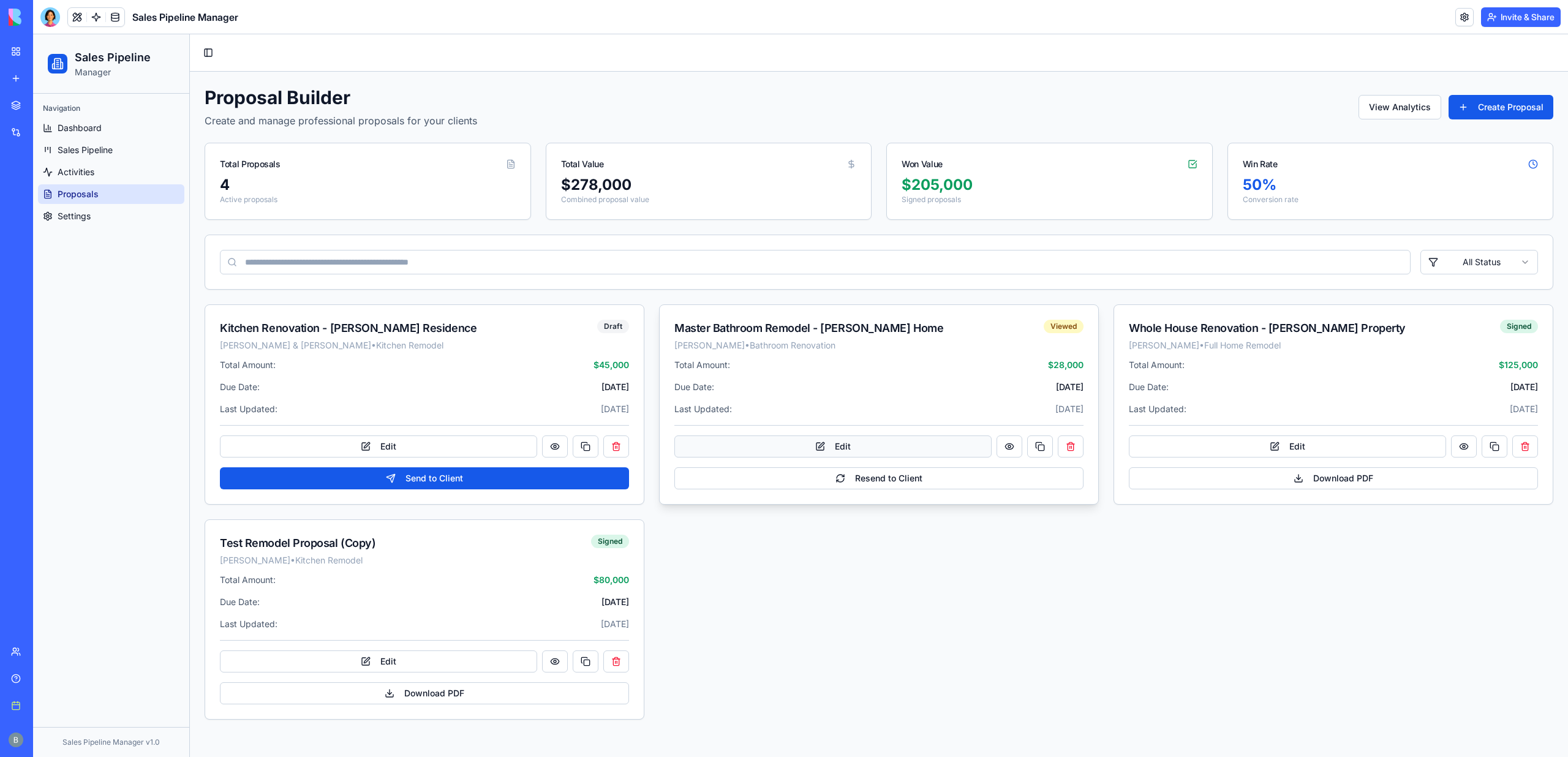
click at [843, 446] on button "Edit" at bounding box center [833, 446] width 318 height 22
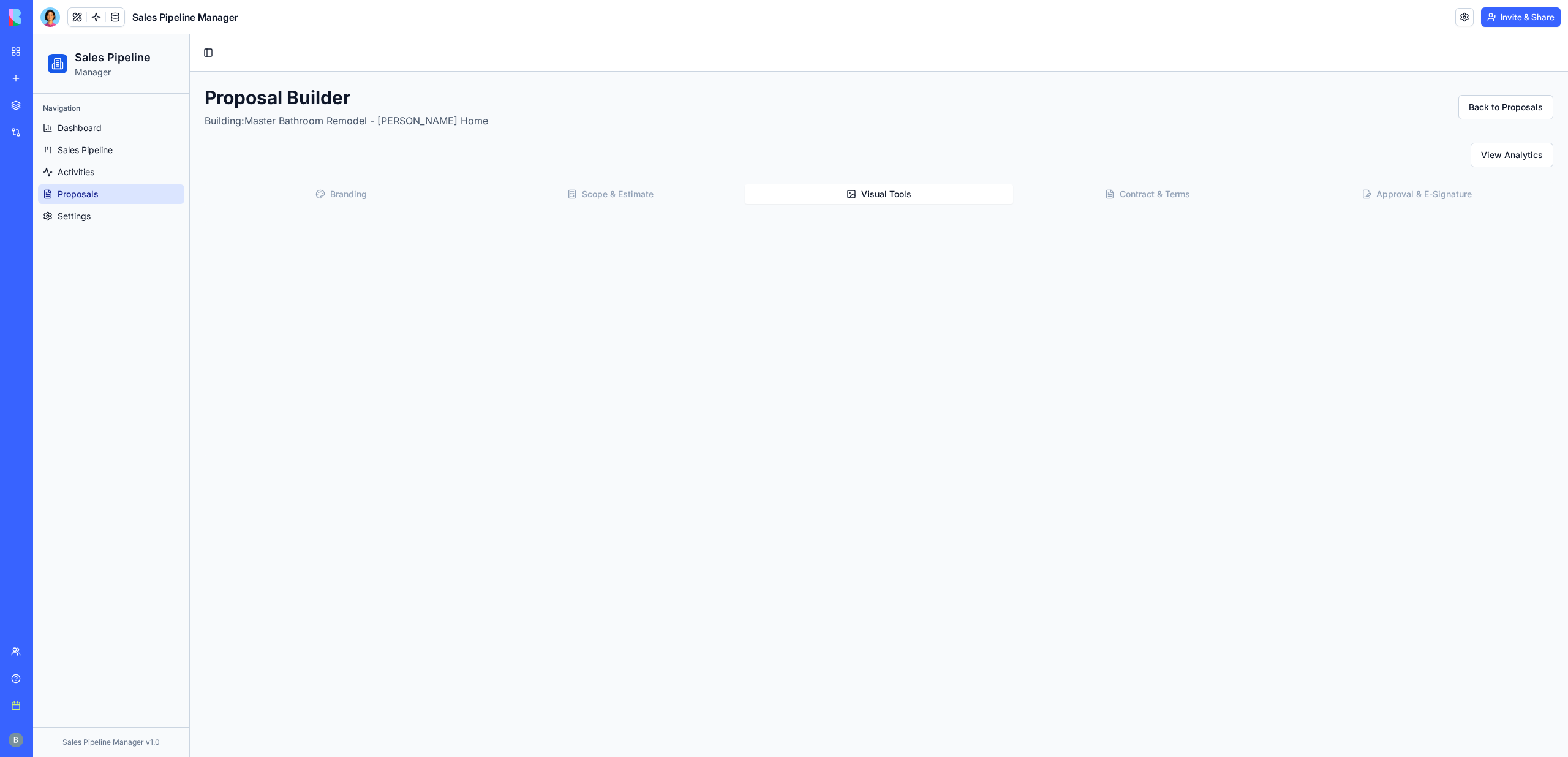
click at [907, 188] on button "Visual Tools" at bounding box center [879, 194] width 269 height 20
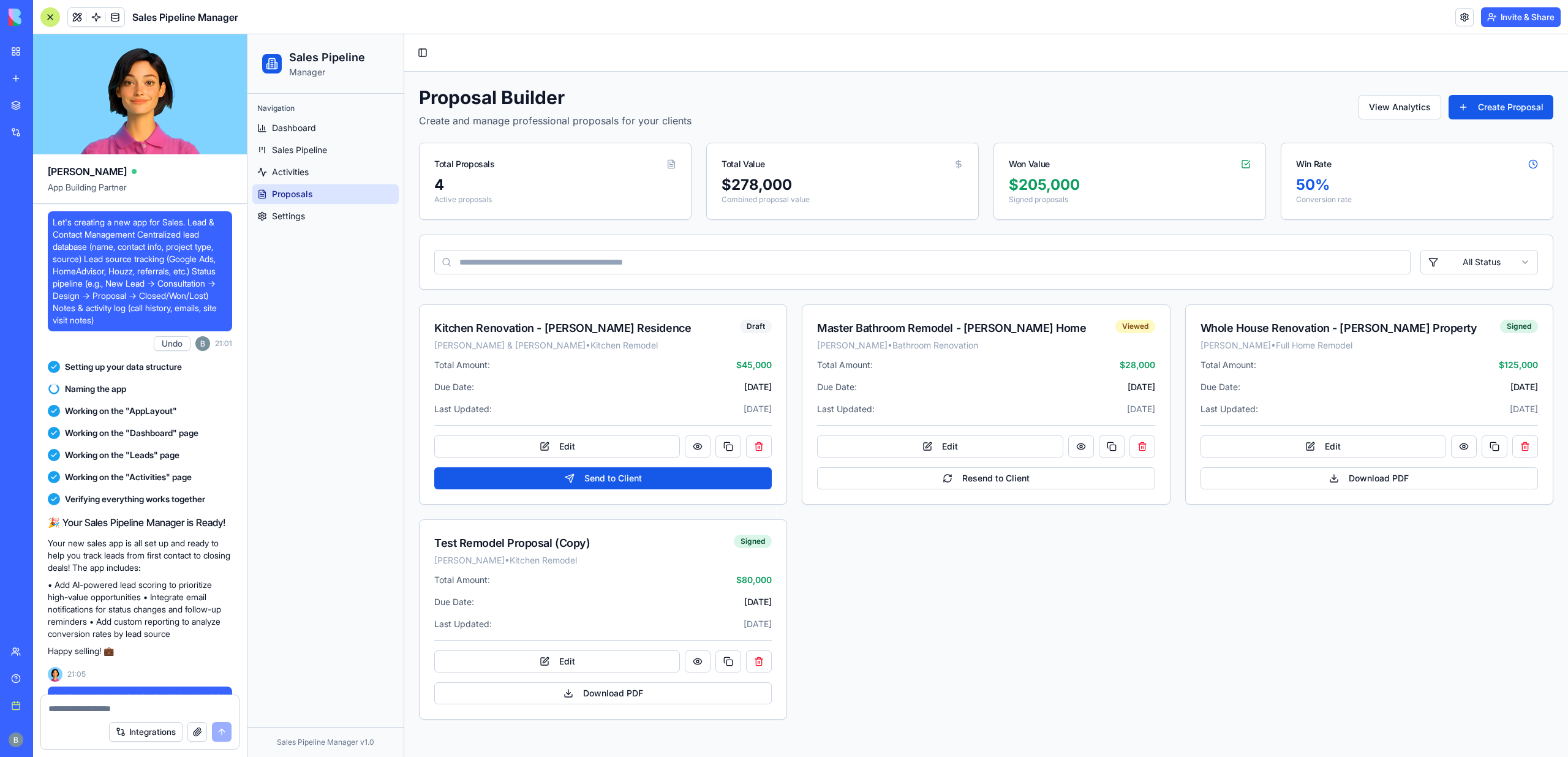
scroll to position [28007, 0]
